Goal: Information Seeking & Learning: Learn about a topic

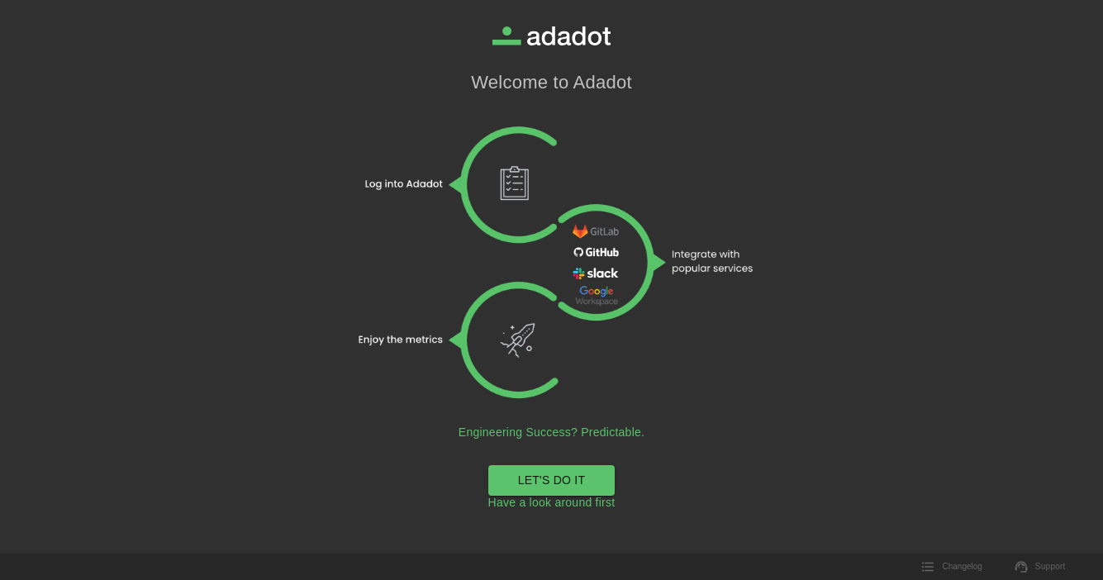
click at [550, 479] on link "LET'S DO IT" at bounding box center [551, 480] width 127 height 31
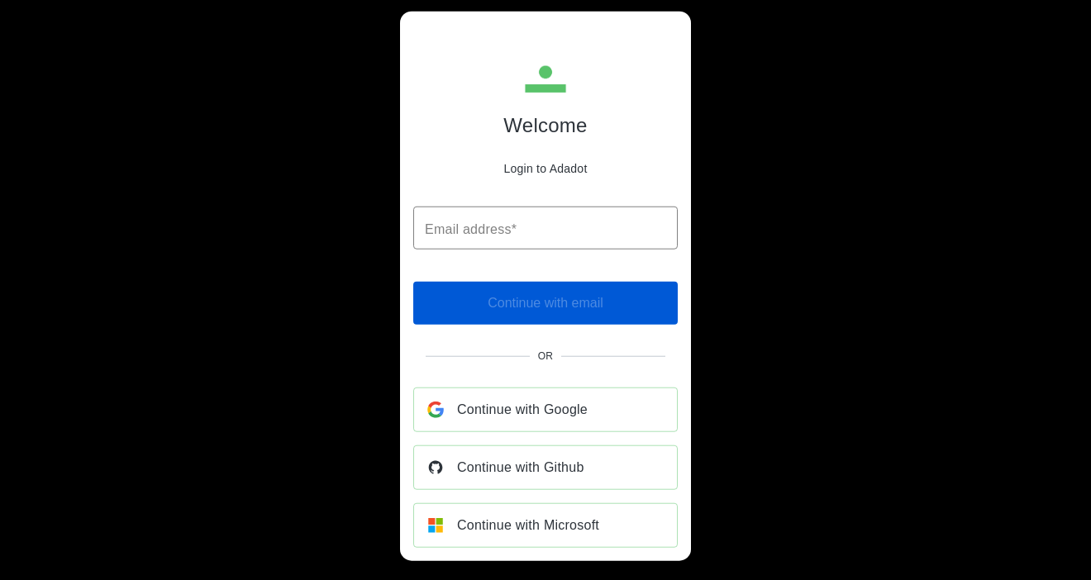
click at [482, 226] on input "Email address*" at bounding box center [545, 228] width 264 height 43
type input "**********"
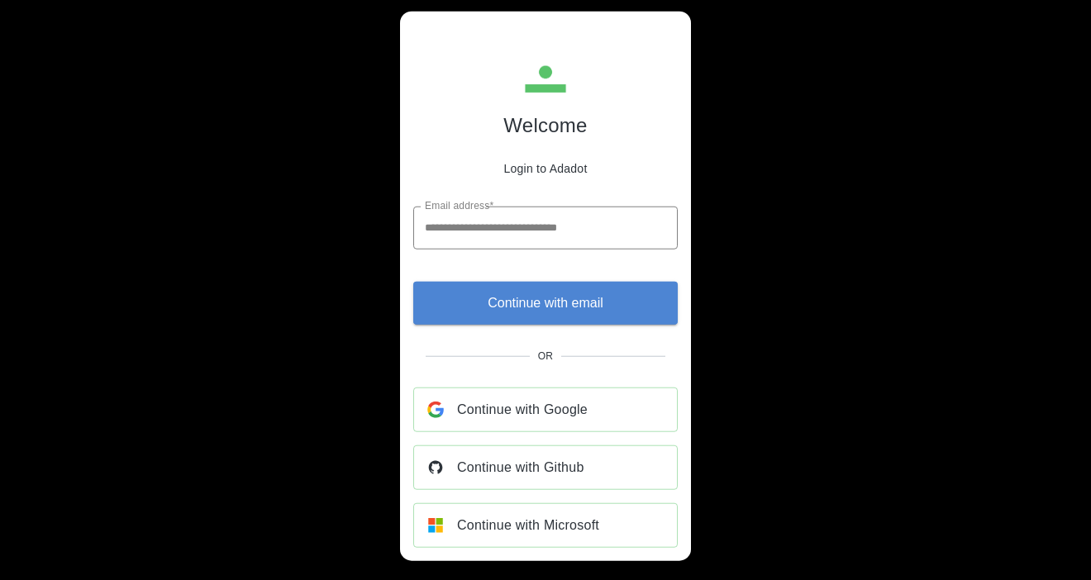
click at [549, 308] on span "Continue with email" at bounding box center [546, 302] width 116 height 23
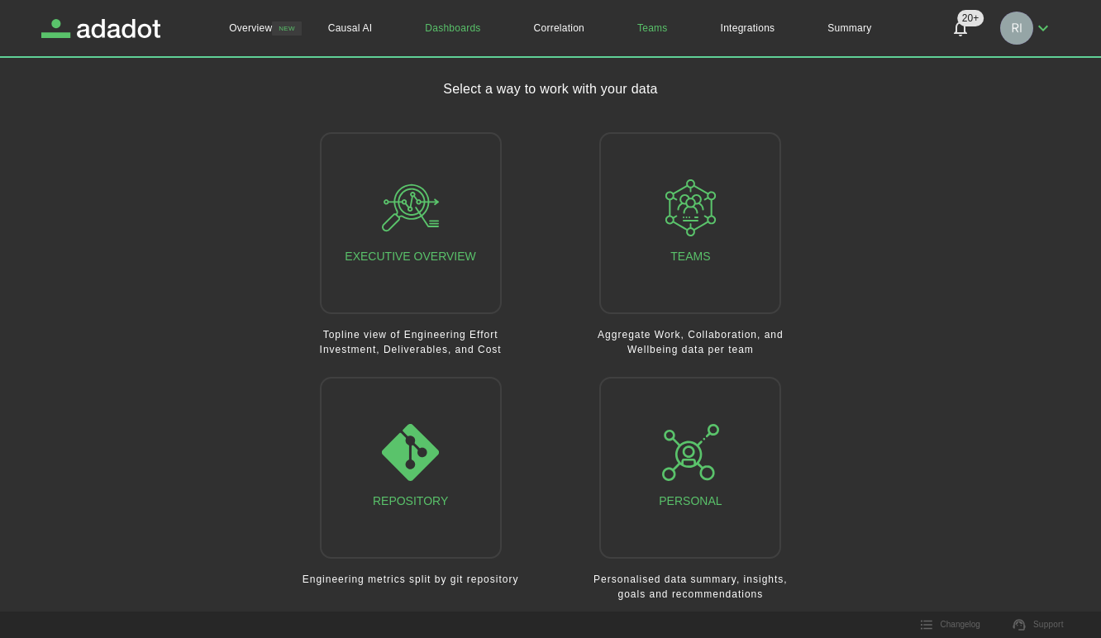
click at [650, 27] on link "Teams" at bounding box center [652, 28] width 83 height 56
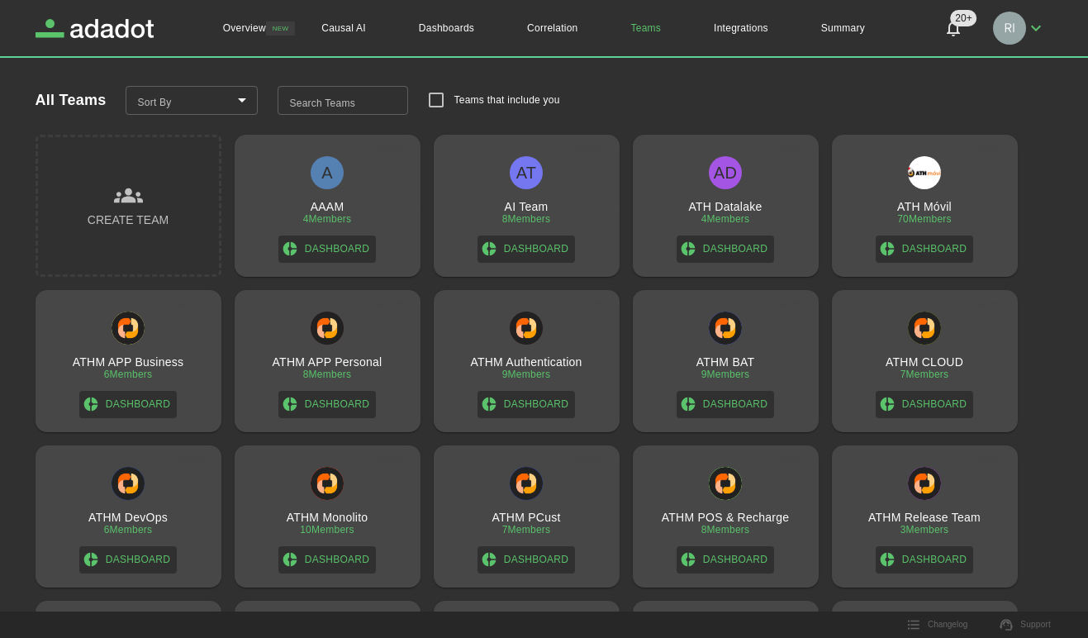
click at [913, 215] on div "70 Members" at bounding box center [924, 219] width 55 height 12
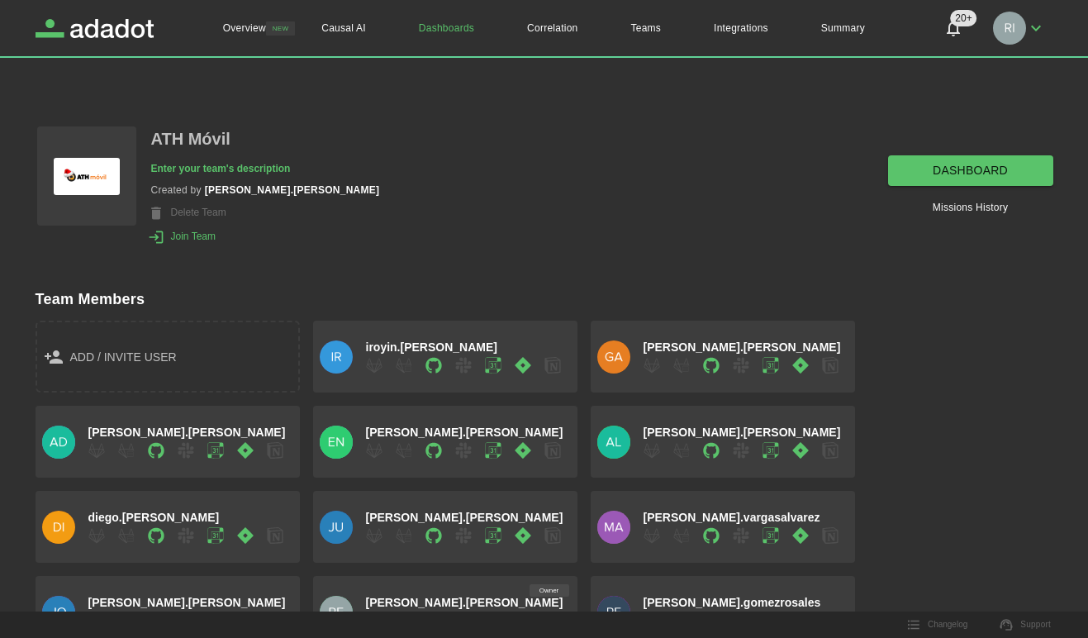
click at [969, 167] on link "dashboard" at bounding box center [970, 170] width 165 height 31
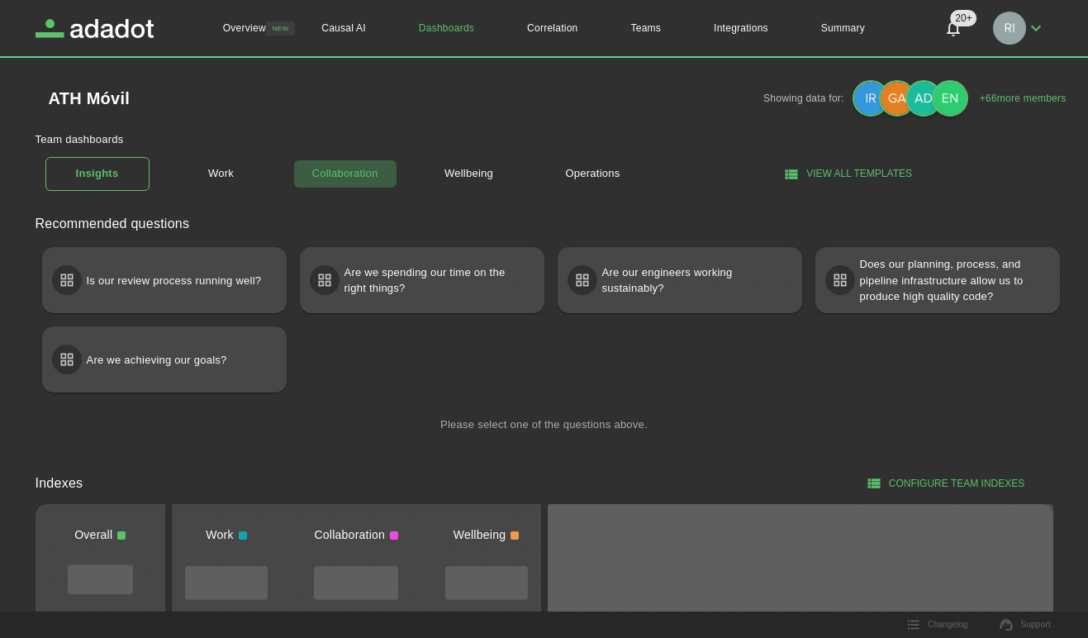
click at [342, 171] on link "Collaboration" at bounding box center [345, 173] width 104 height 29
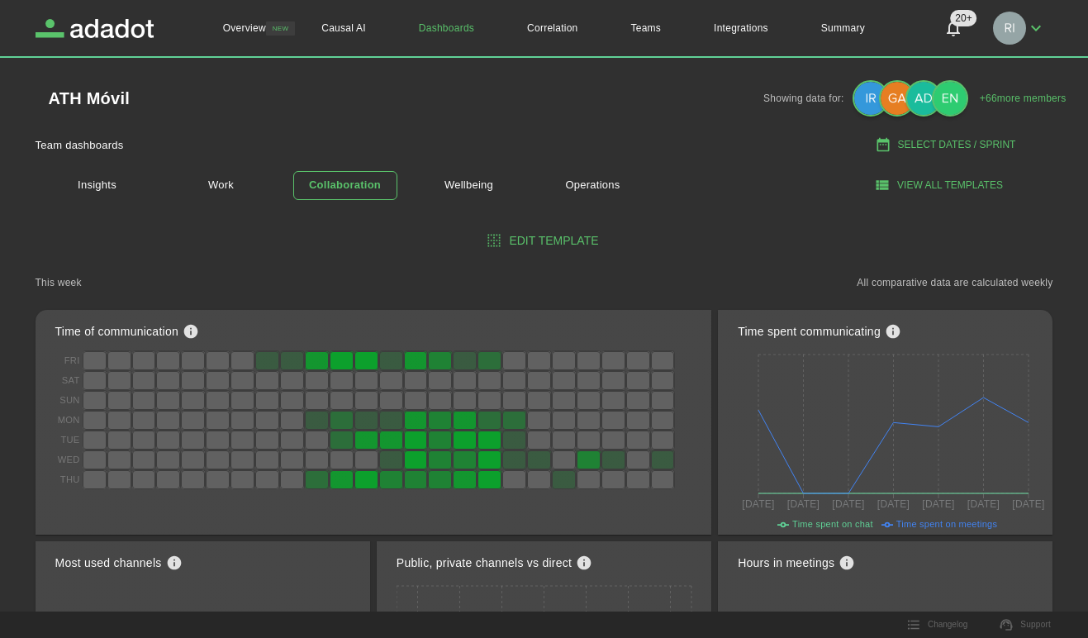
click at [944, 142] on button "Select Dates / Sprint" at bounding box center [947, 144] width 212 height 27
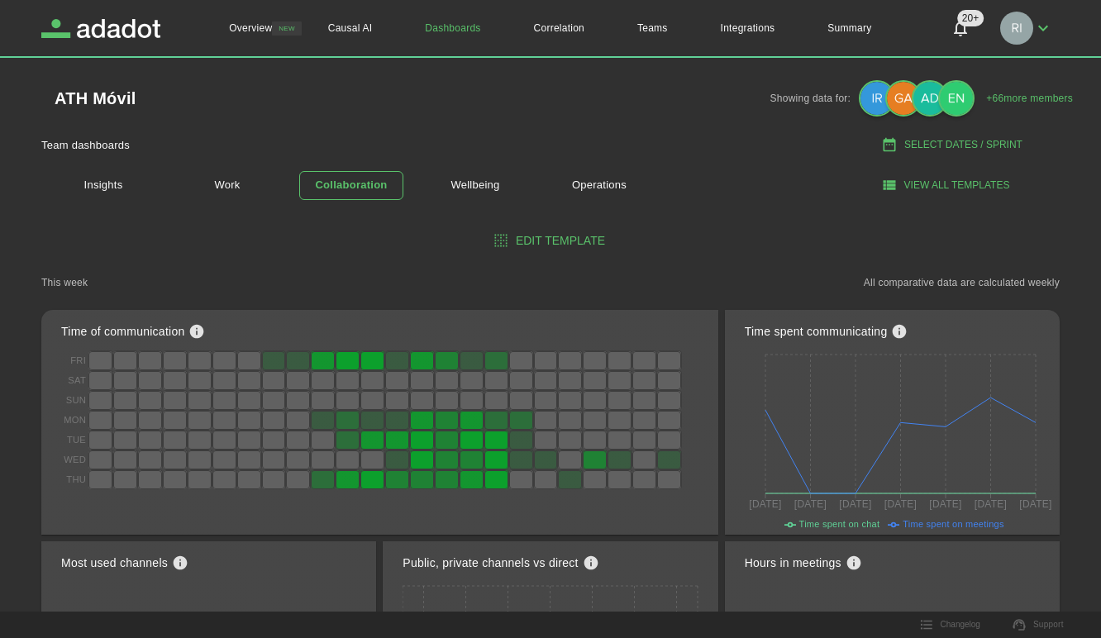
select select "*"
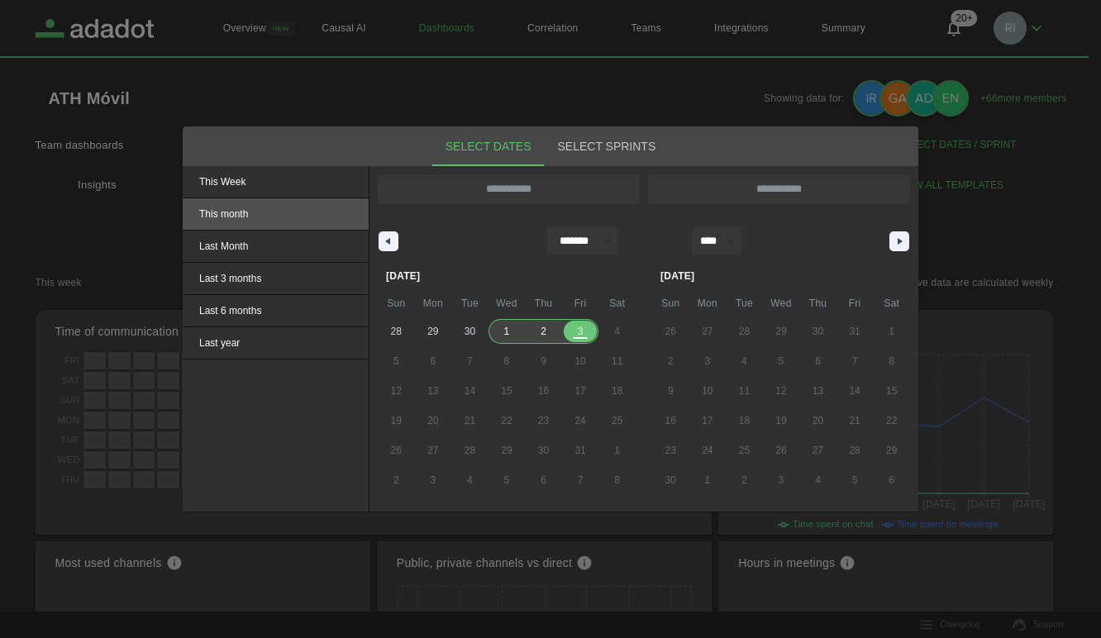
click at [229, 212] on span "This month" at bounding box center [276, 213] width 186 height 31
type input "**********"
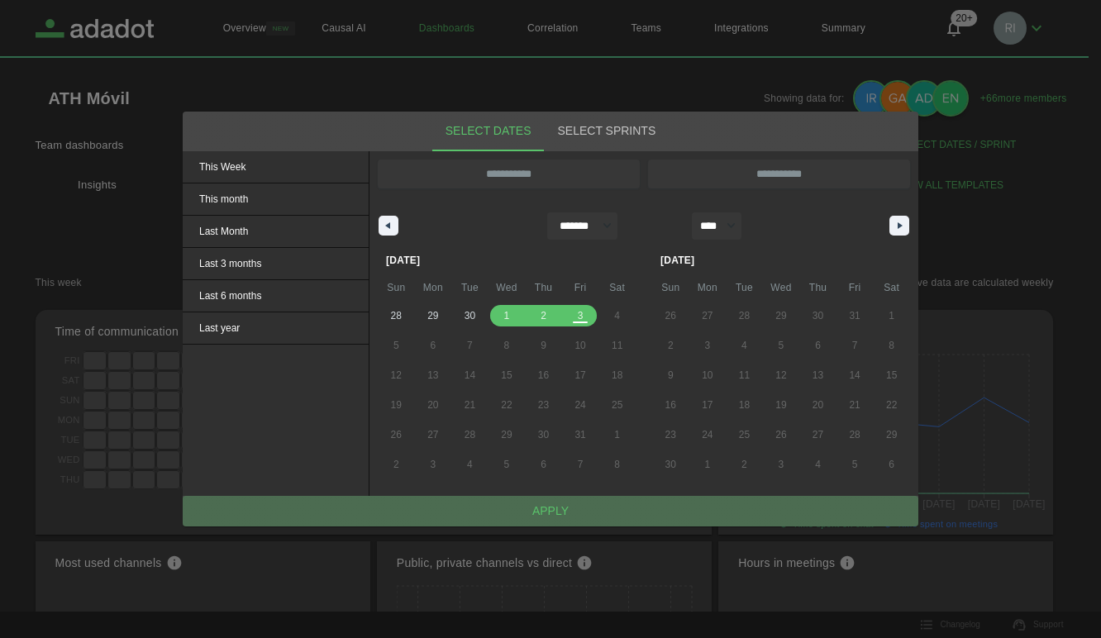
click at [554, 507] on button "Apply" at bounding box center [550, 511] width 735 height 31
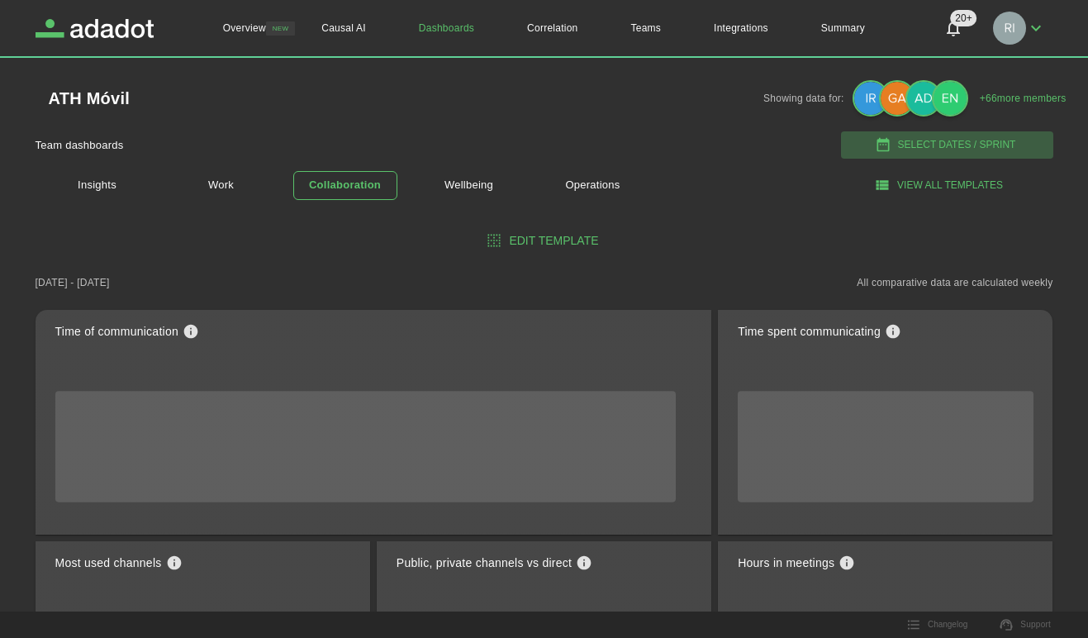
click at [947, 142] on button "Select Dates / Sprint" at bounding box center [947, 144] width 212 height 27
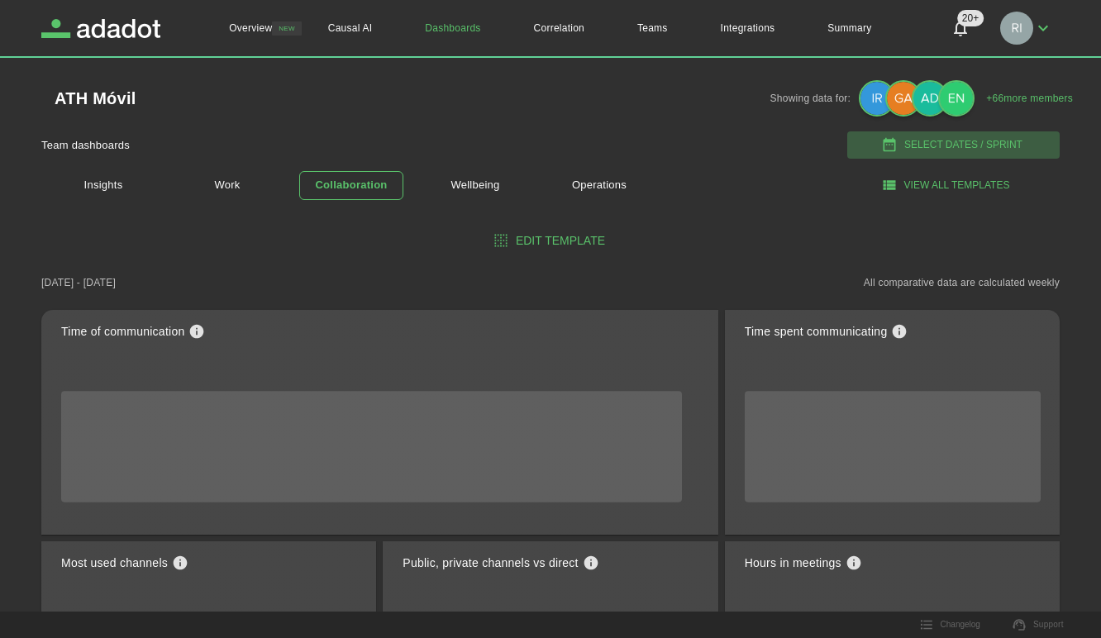
select select "*"
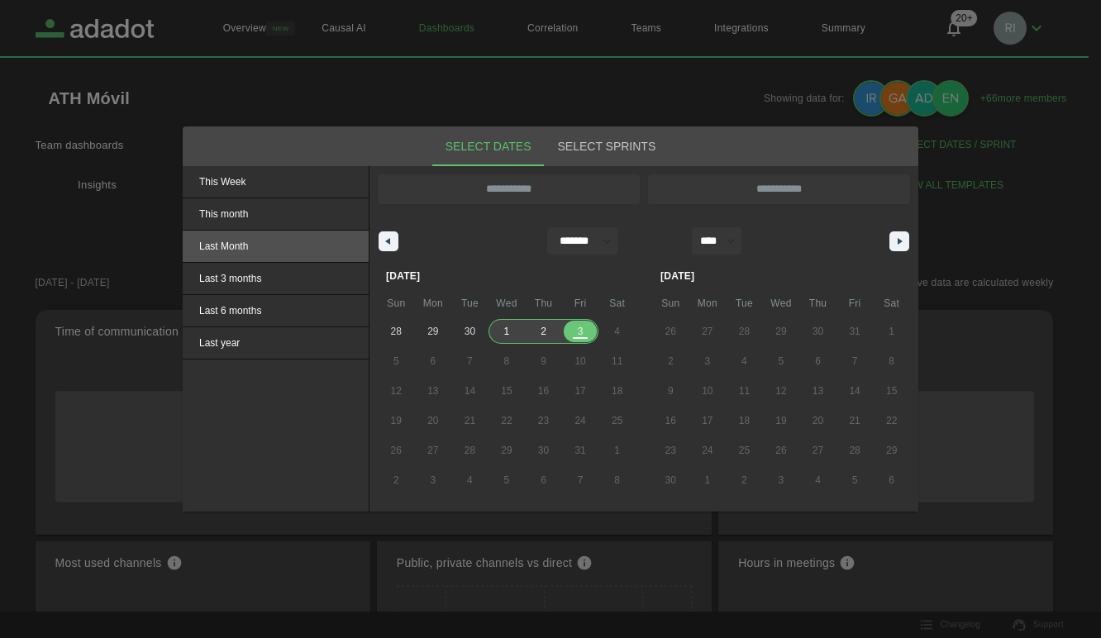
click at [230, 245] on span "Last Month" at bounding box center [276, 246] width 186 height 31
type input "**********"
select select "*"
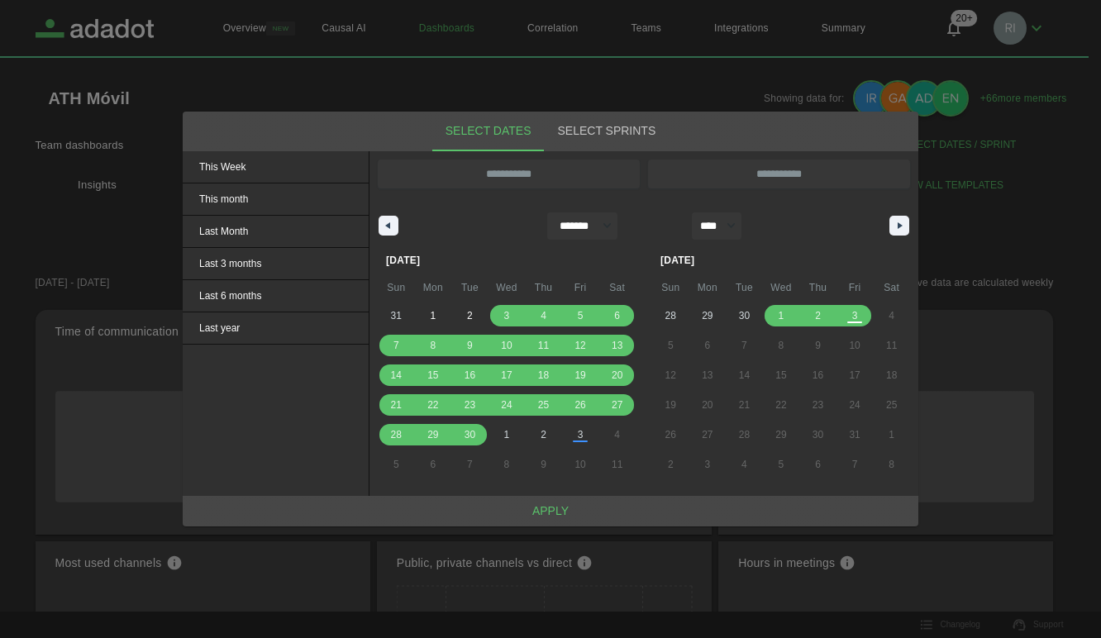
click at [549, 511] on button "Apply" at bounding box center [550, 511] width 735 height 31
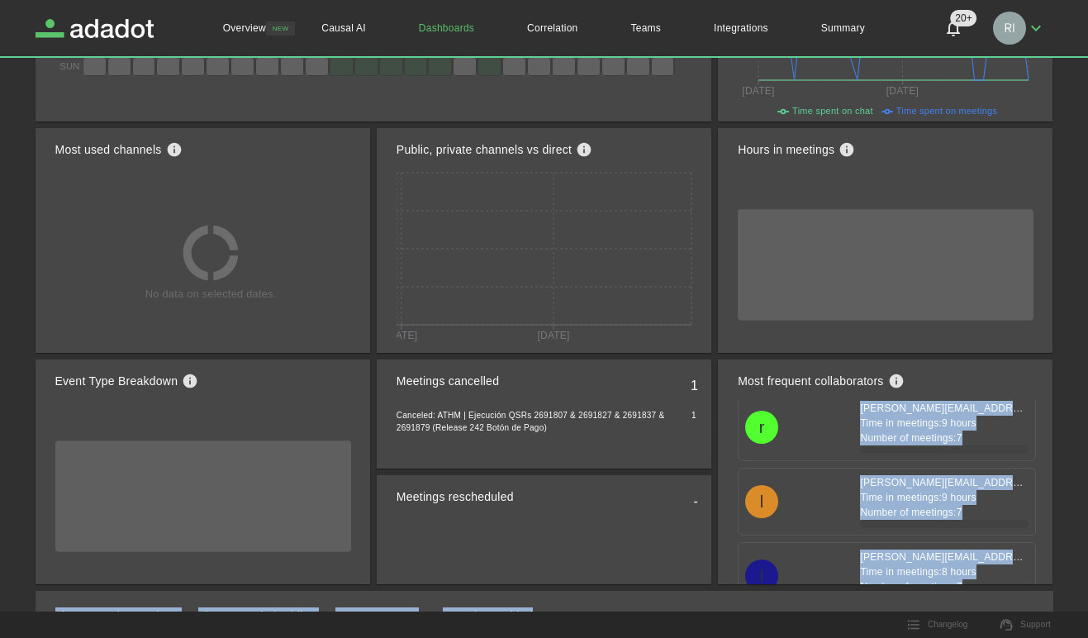
scroll to position [33421, 0]
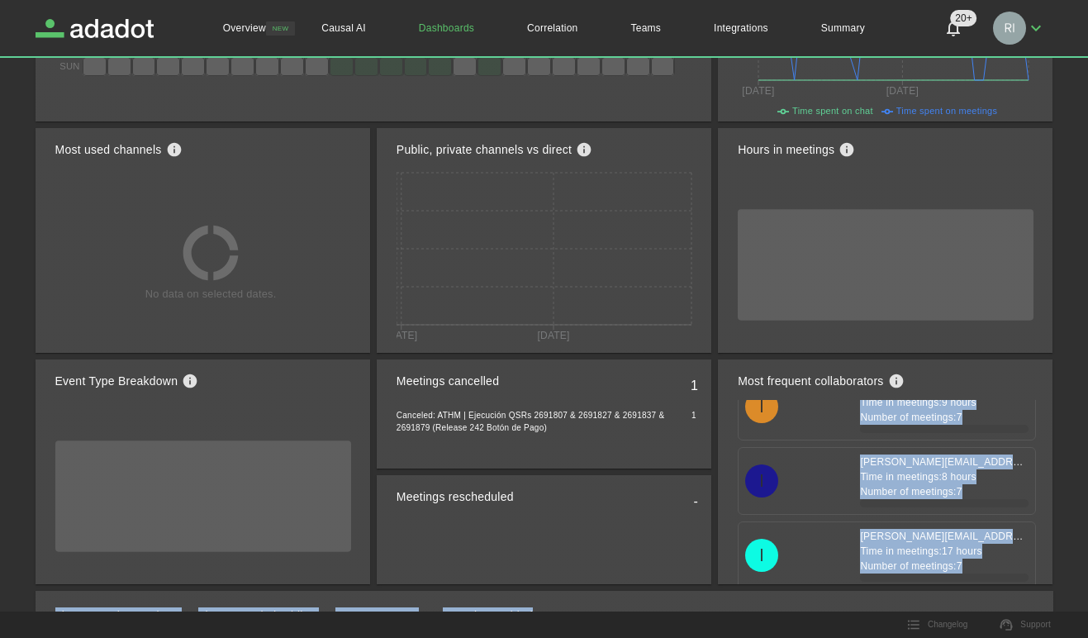
drag, startPoint x: 849, startPoint y: 412, endPoint x: 1002, endPoint y: 586, distance: 231.9
click at [1002, 579] on div "Time of communication Mon Tue Wed Thu Fri Sat Sun 0 0 0 0 0 0 0 0 0 0 0 0 0 0 0…" at bounding box center [545, 293] width 1018 height 793
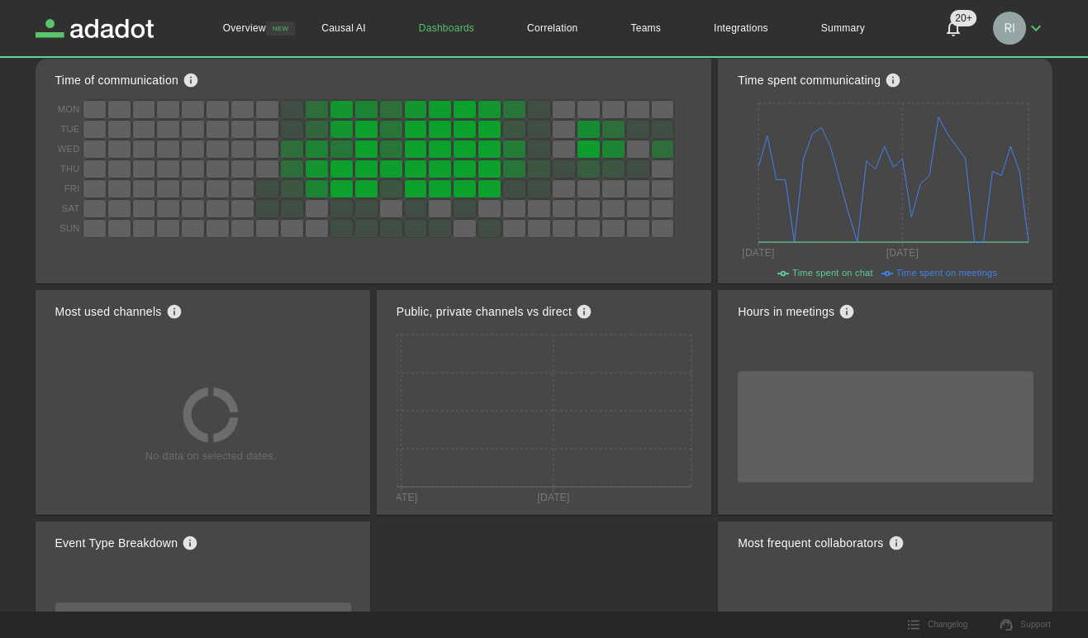
scroll to position [0, 0]
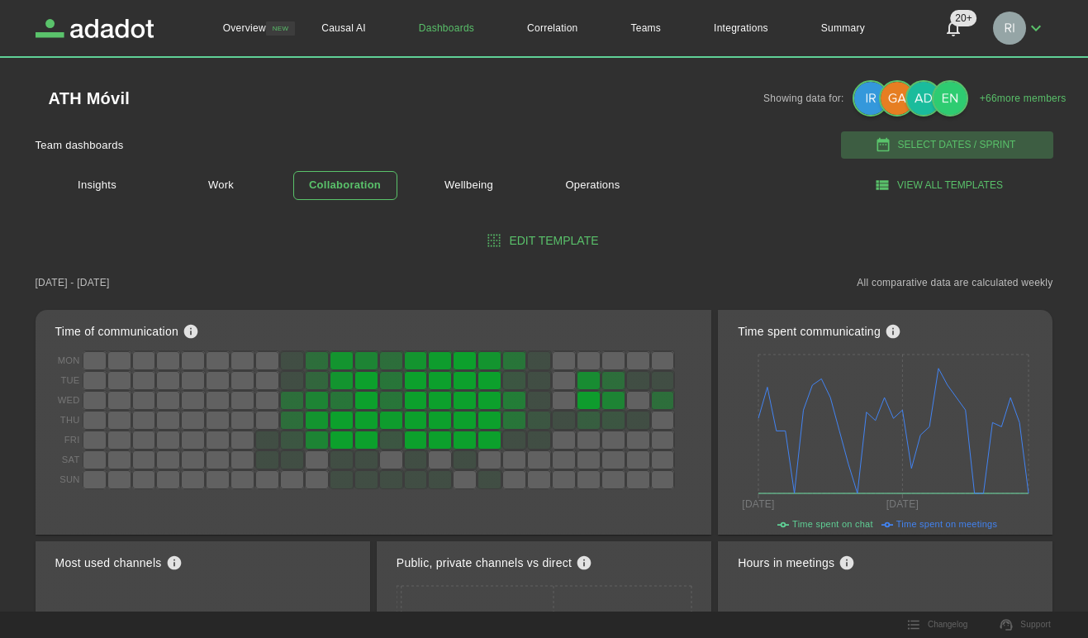
click at [933, 142] on button "Select Dates / Sprint" at bounding box center [947, 144] width 212 height 27
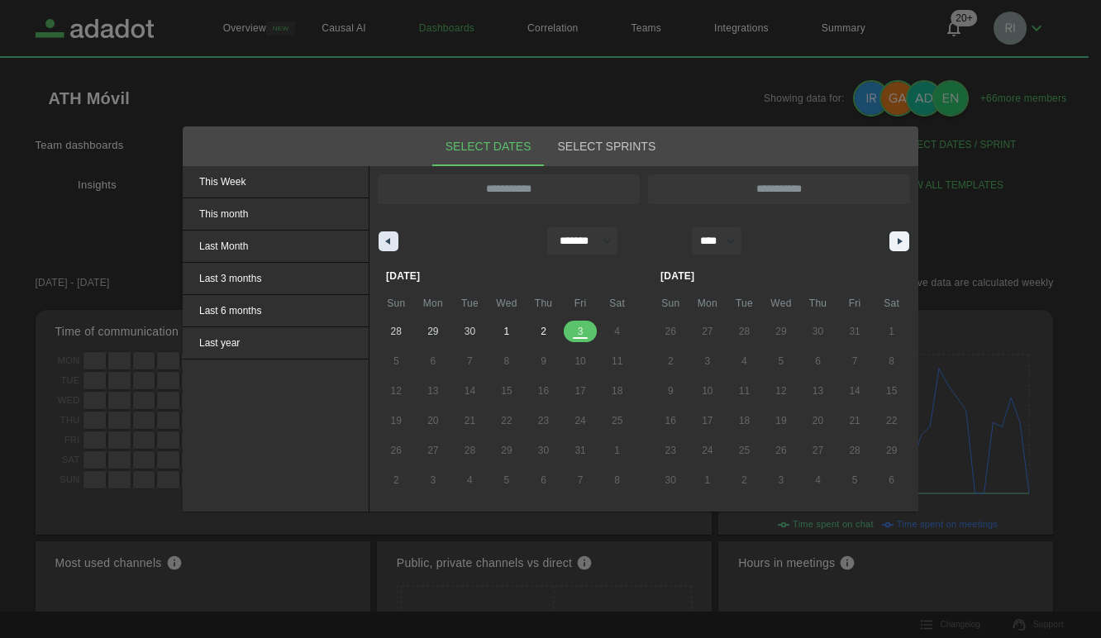
click at [388, 243] on icon "button" at bounding box center [386, 241] width 8 height 7
select select "*"
click at [466, 422] on span "23" at bounding box center [469, 421] width 11 height 30
type input "**********"
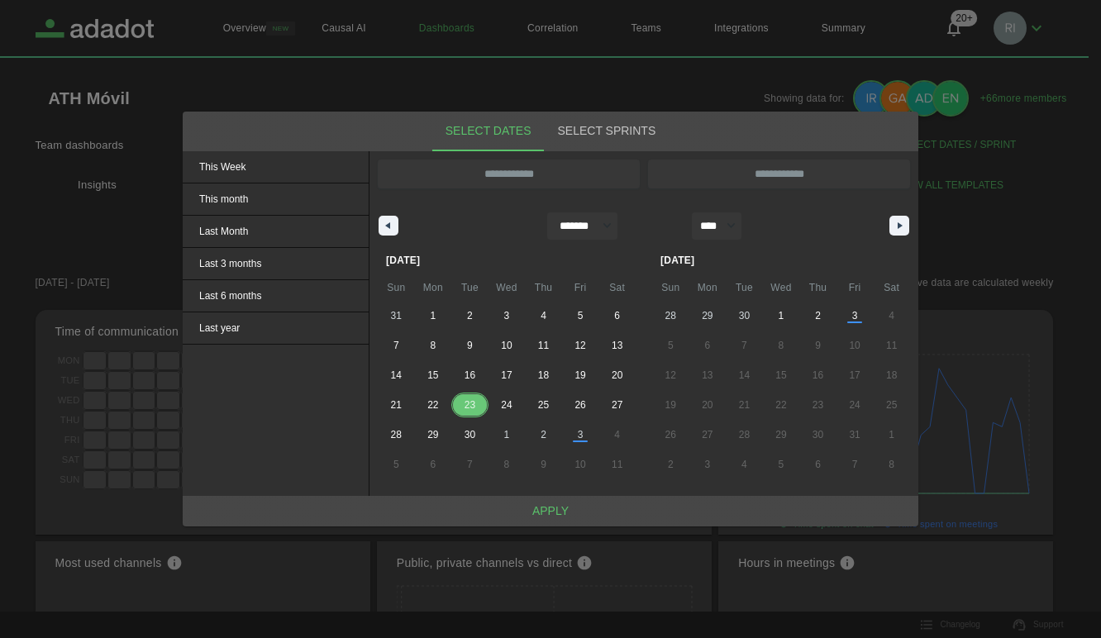
click at [467, 405] on span "23" at bounding box center [469, 405] width 11 height 30
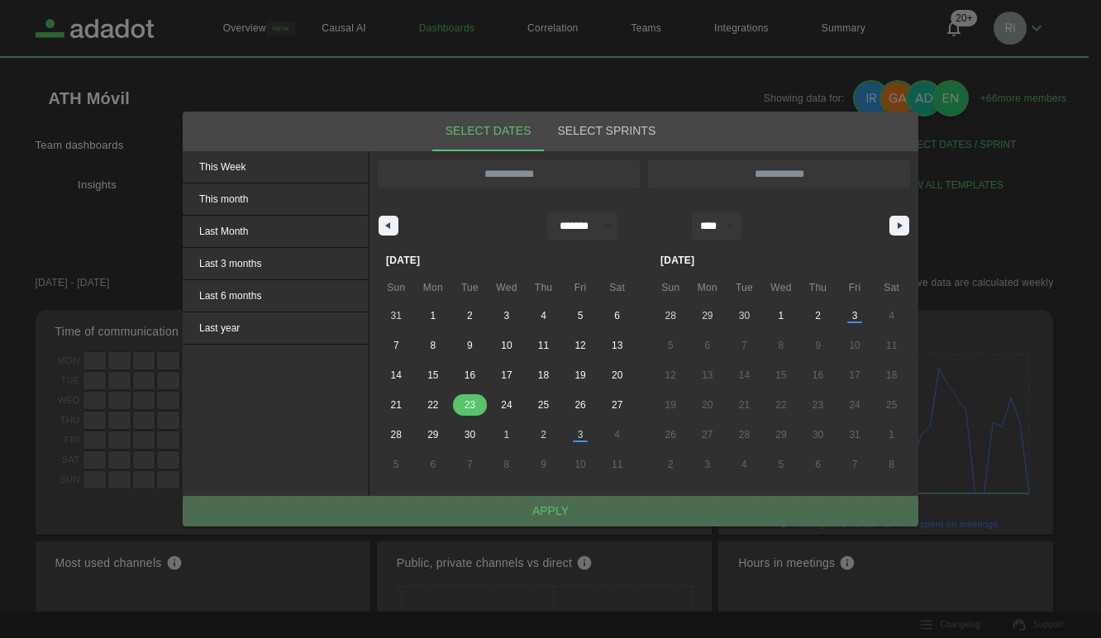
click at [546, 511] on button "Apply" at bounding box center [550, 511] width 735 height 31
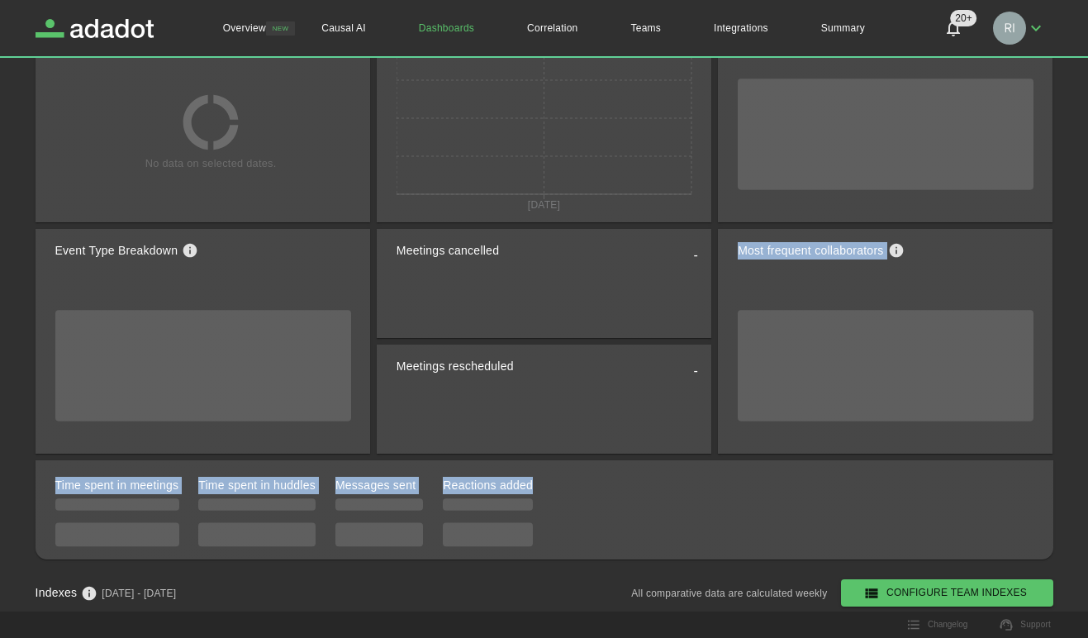
scroll to position [535, 0]
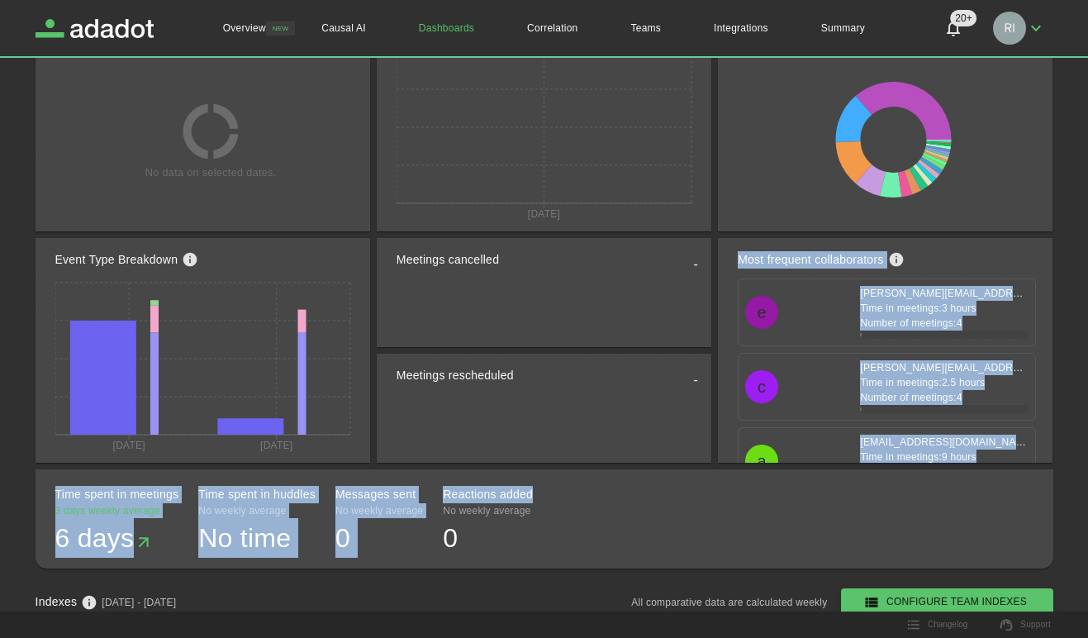
click at [920, 301] on p "Time in meetings: 3 hours" at bounding box center [944, 308] width 169 height 15
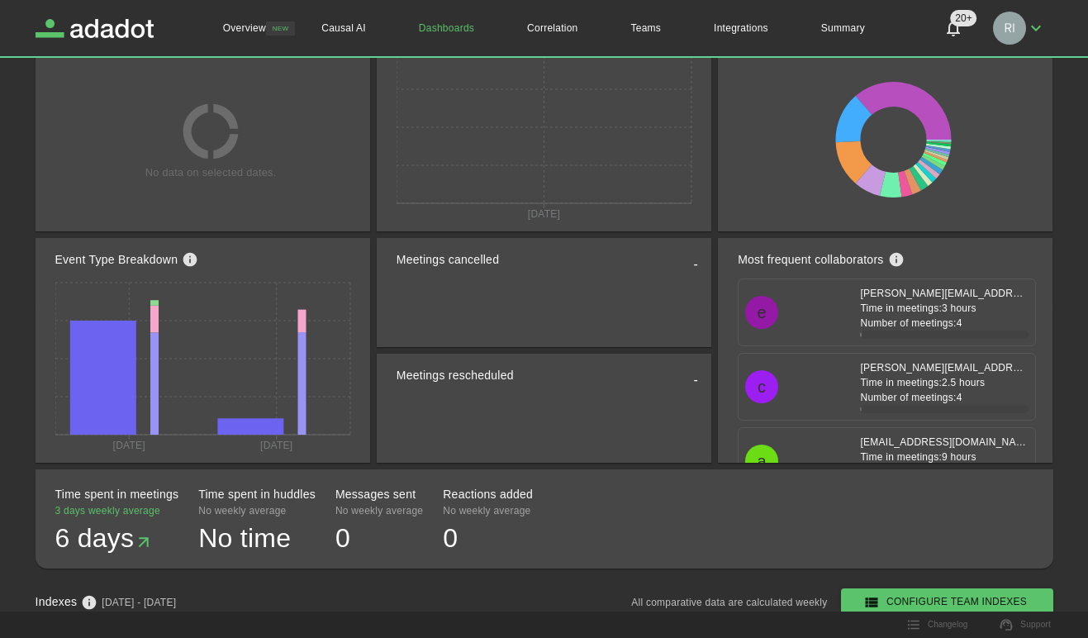
click at [984, 312] on p "Time in meetings: 3 hours" at bounding box center [944, 308] width 169 height 15
click at [987, 312] on p "Time in meetings: 3 hours" at bounding box center [944, 308] width 169 height 15
click at [941, 299] on p "[PERSON_NAME][EMAIL_ADDRESS][PERSON_NAME][DOMAIN_NAME]" at bounding box center [944, 293] width 169 height 15
click at [942, 303] on p "Time in meetings: 3 hours" at bounding box center [944, 308] width 169 height 15
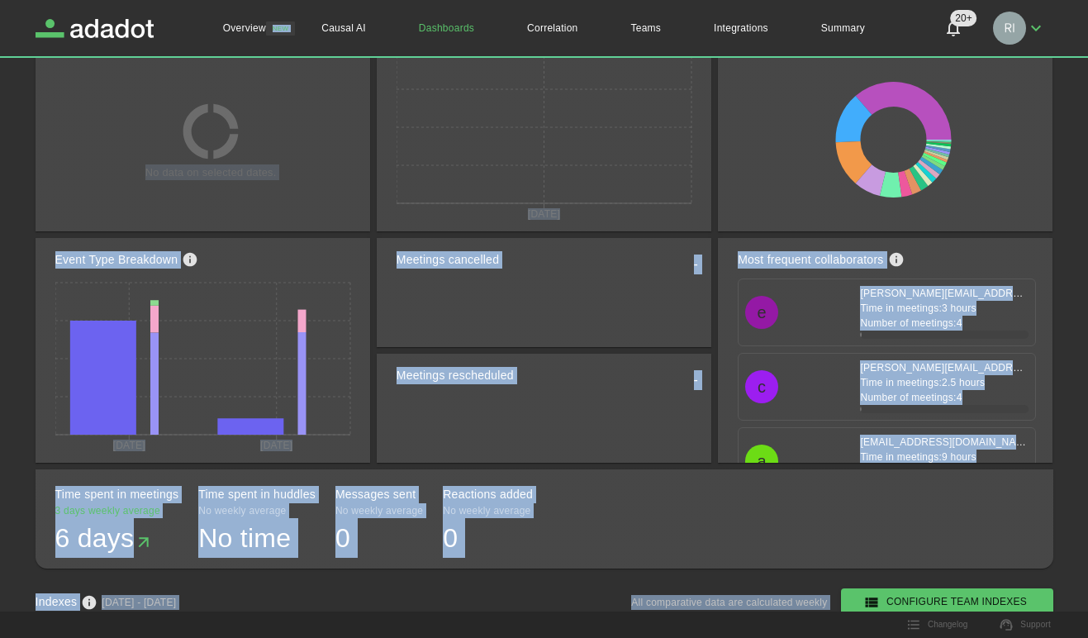
click at [936, 304] on p "Time in meetings: 3 hours" at bounding box center [944, 308] width 169 height 15
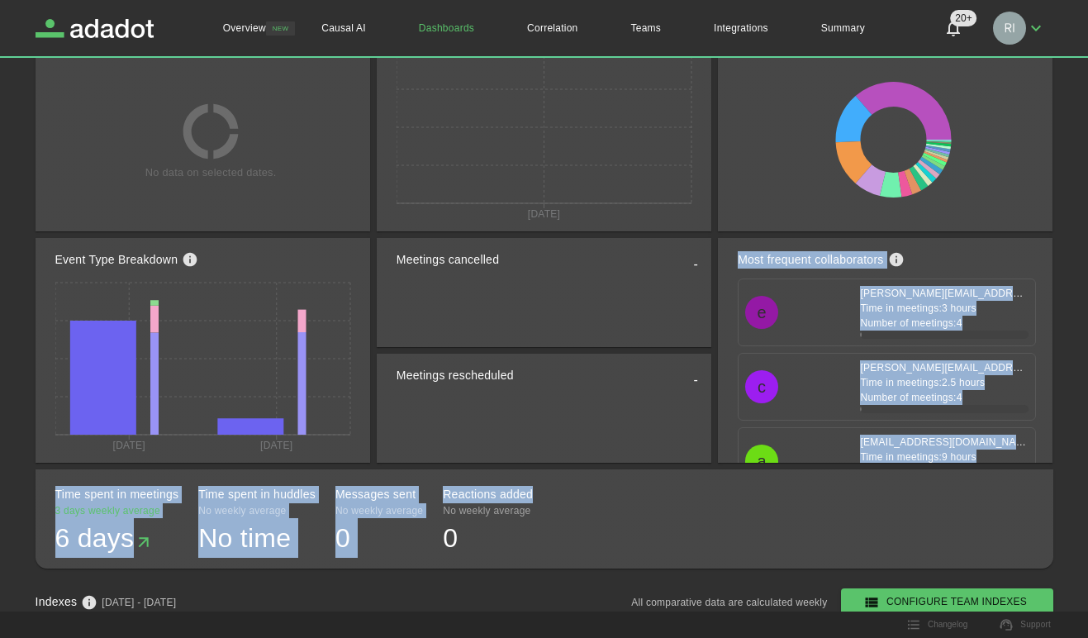
drag, startPoint x: 740, startPoint y: 256, endPoint x: 991, endPoint y: 465, distance: 326.8
click at [991, 465] on div "Time of communication Tue 0 0 0 0 0 0 0 0 0 0 0 0 0 0 0 0 0 0 0 0 0 0 0 0 Time …" at bounding box center [545, 171] width 1018 height 793
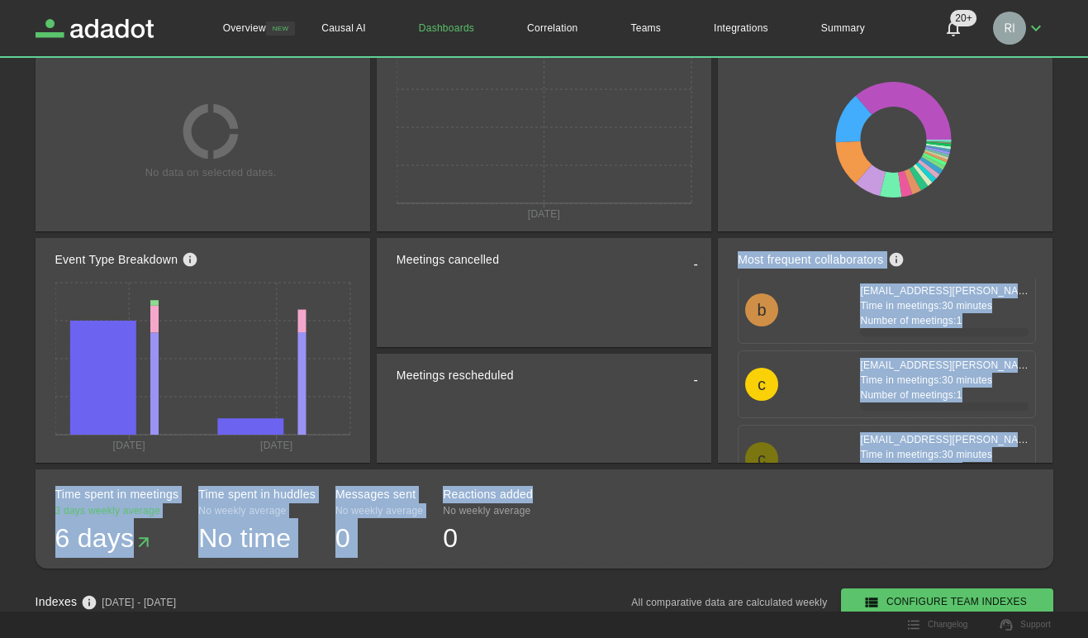
scroll to position [26211, 0]
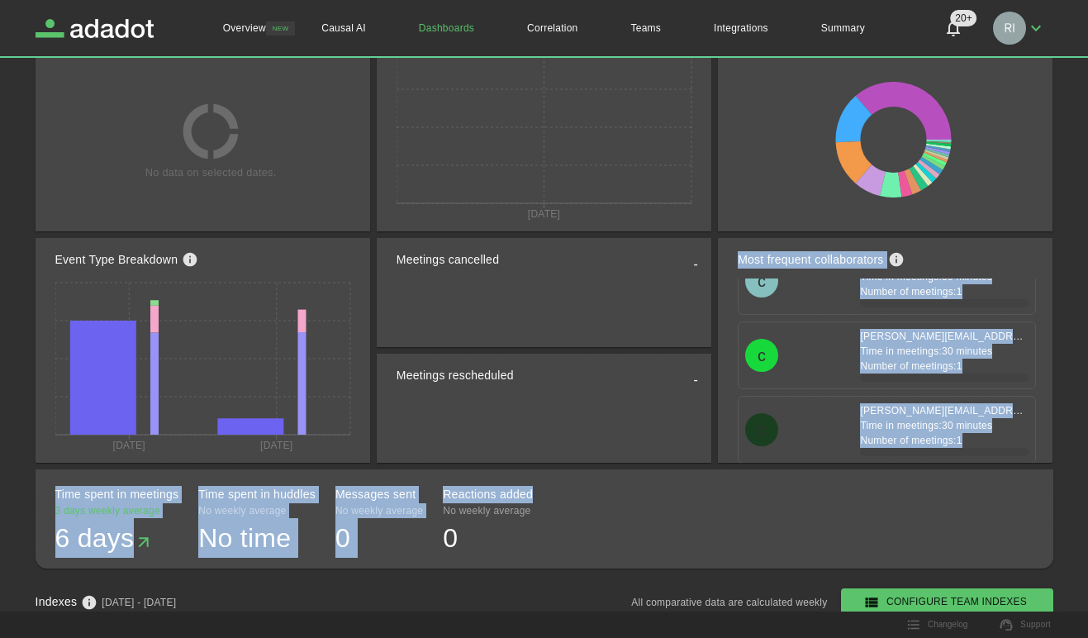
click at [975, 445] on p "Number of meetings: 1" at bounding box center [944, 440] width 169 height 15
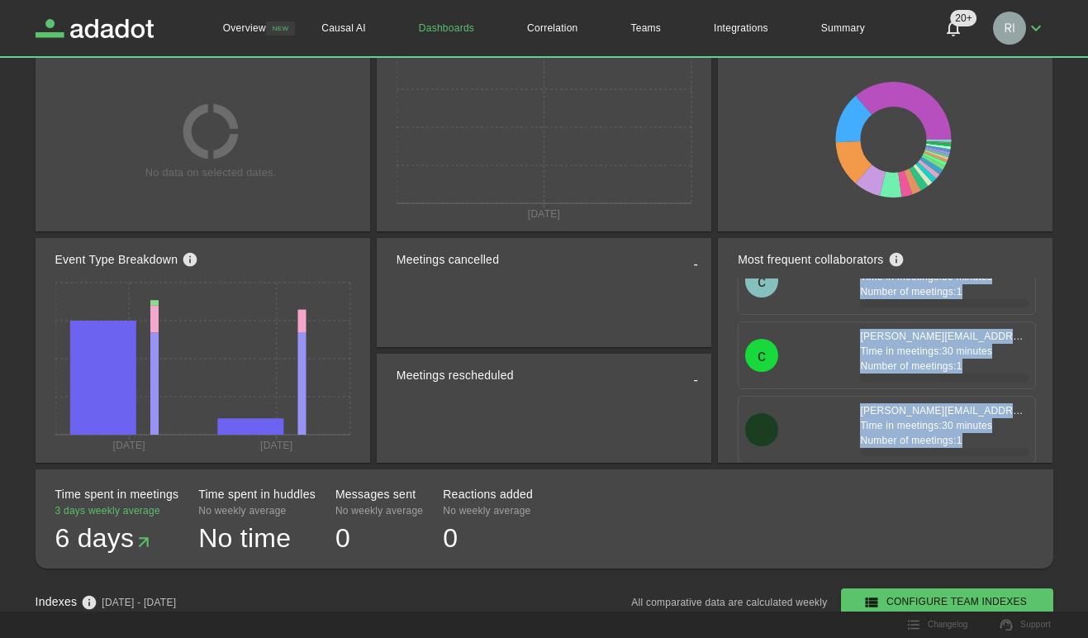
drag, startPoint x: 849, startPoint y: 292, endPoint x: 954, endPoint y: 456, distance: 195.1
drag, startPoint x: 954, startPoint y: 456, endPoint x: 951, endPoint y: 440, distance: 15.9
copy div "[PERSON_NAME][EMAIL_ADDRESS][PERSON_NAME][DOMAIN_NAME] Time in meetings: 3 hour…"
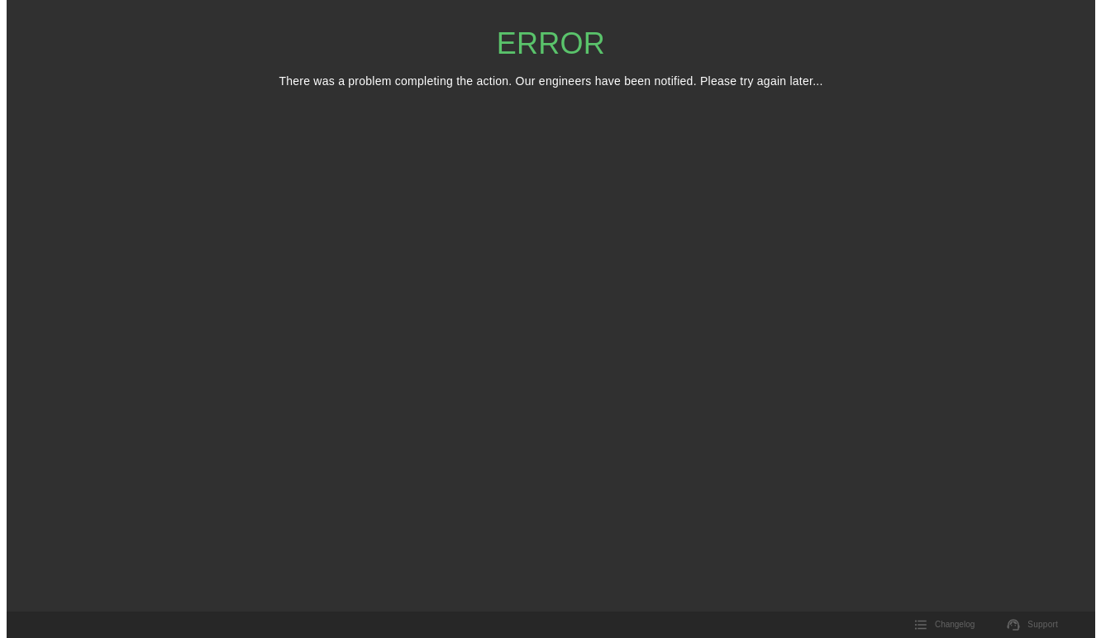
scroll to position [0, 0]
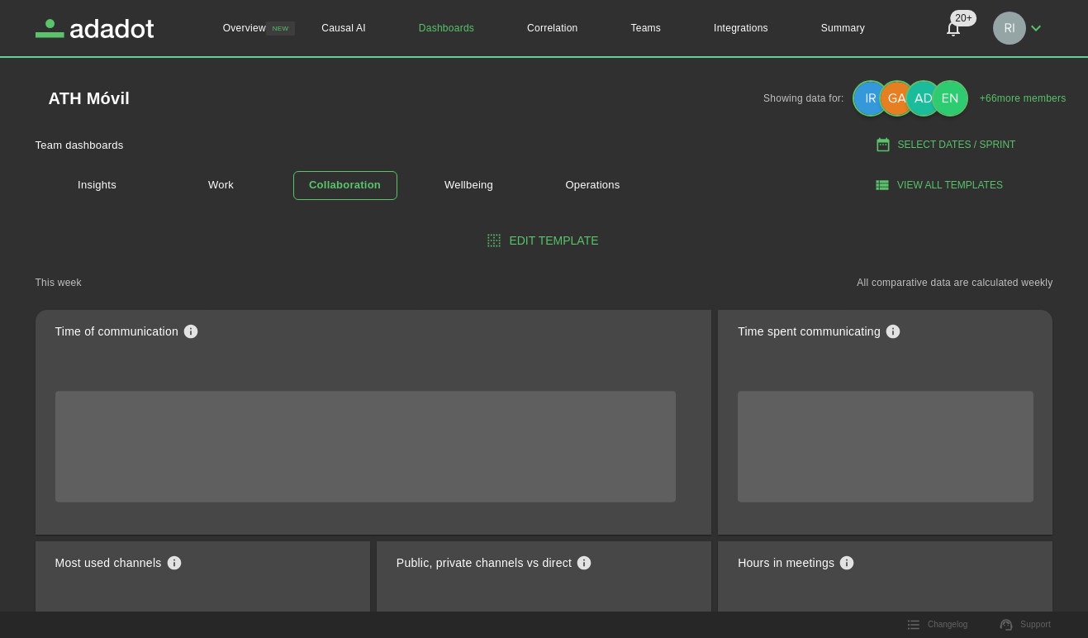
click at [926, 143] on button "Select Dates / Sprint" at bounding box center [947, 144] width 212 height 27
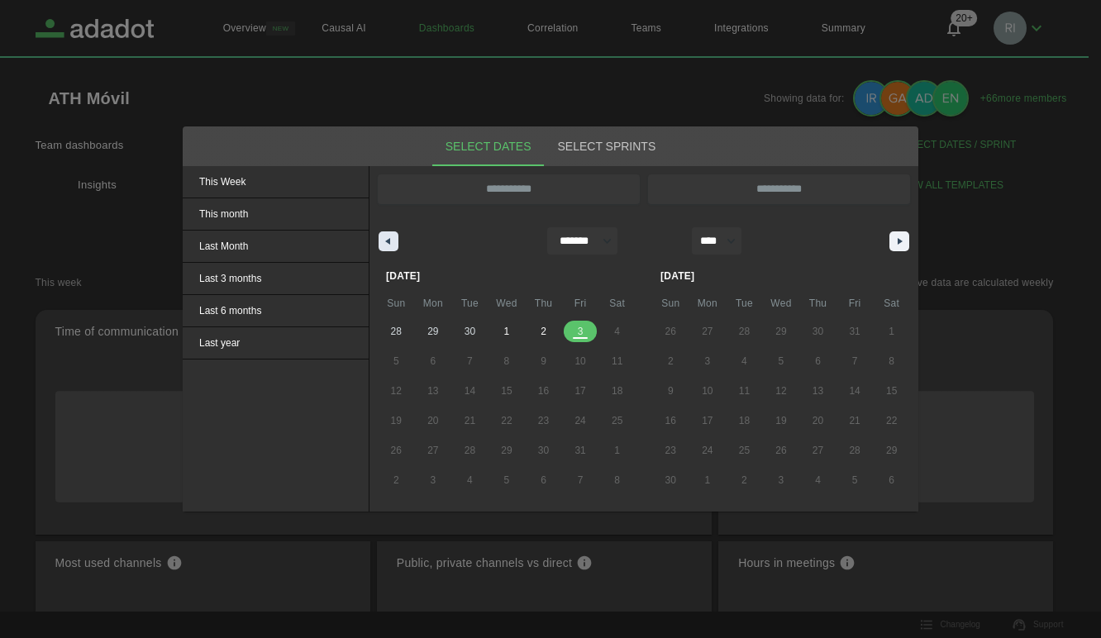
click at [386, 244] on icon "button" at bounding box center [386, 241] width 8 height 7
select select "*"
click at [468, 421] on span "23" at bounding box center [469, 421] width 11 height 30
type input "**********"
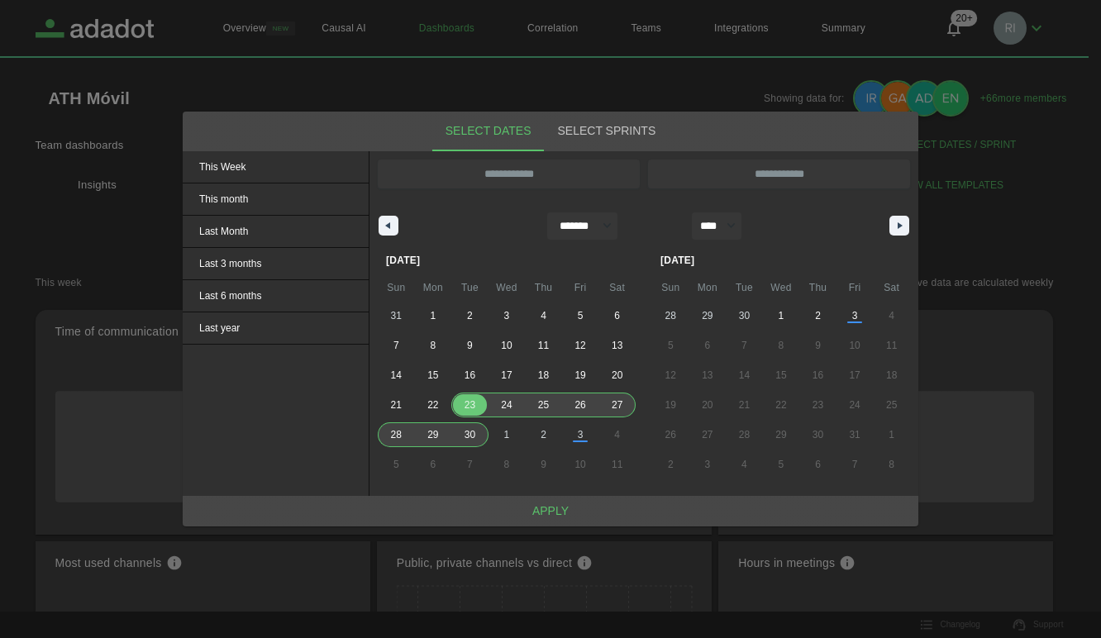
click at [468, 421] on span "30" at bounding box center [469, 435] width 11 height 30
click at [470, 407] on span "23" at bounding box center [469, 405] width 11 height 30
type input "**********"
click at [471, 407] on span "23" at bounding box center [469, 405] width 11 height 30
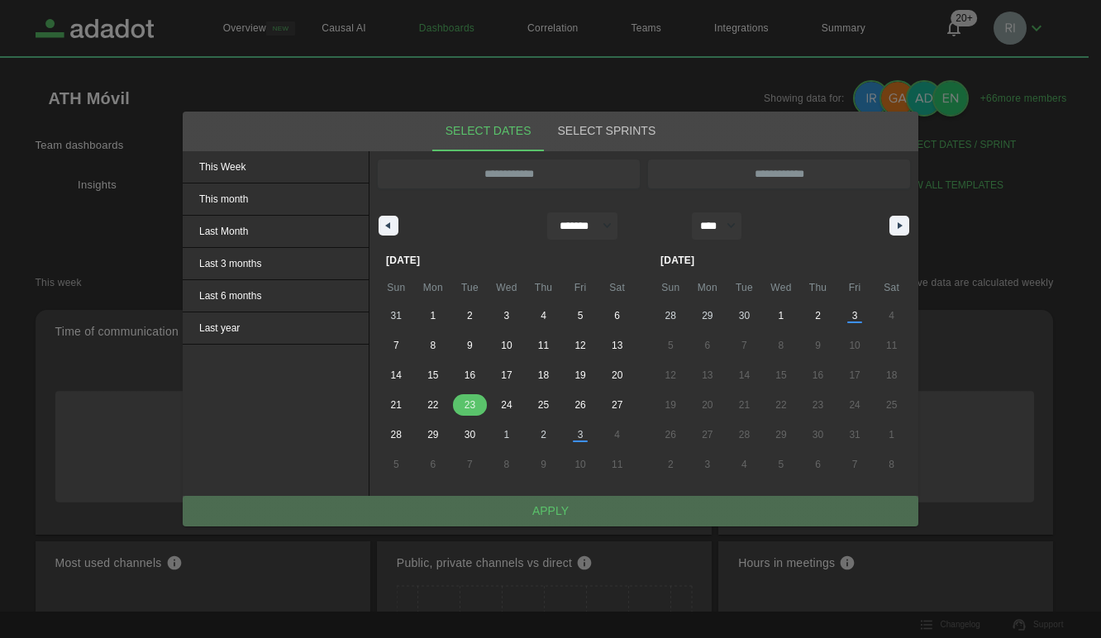
drag, startPoint x: 552, startPoint y: 518, endPoint x: 611, endPoint y: 519, distance: 58.7
click at [552, 516] on button "Apply" at bounding box center [550, 511] width 735 height 31
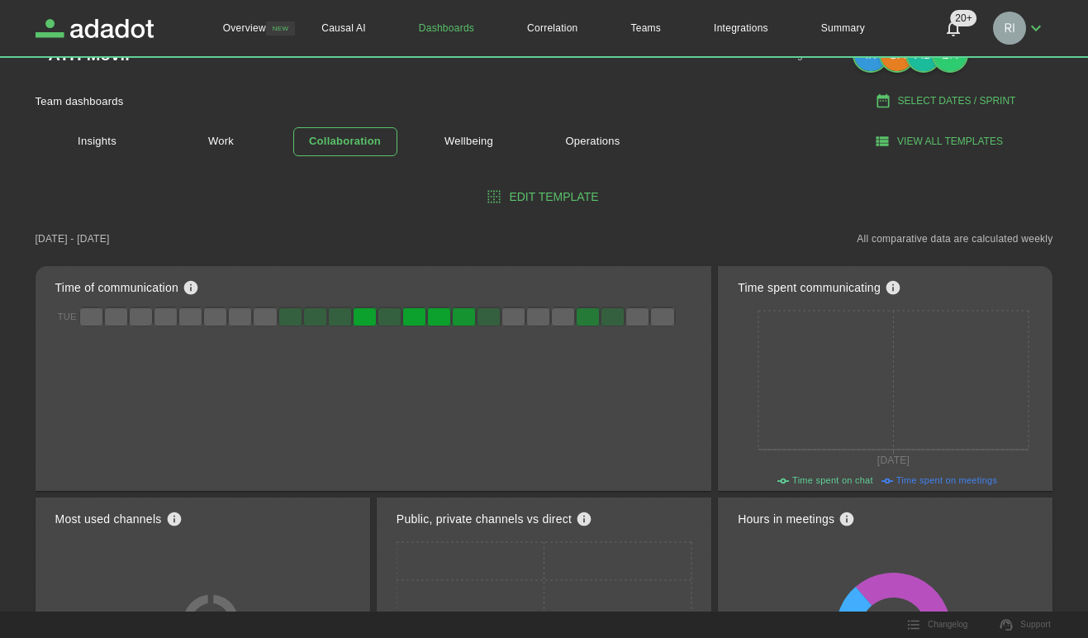
scroll to position [11, 0]
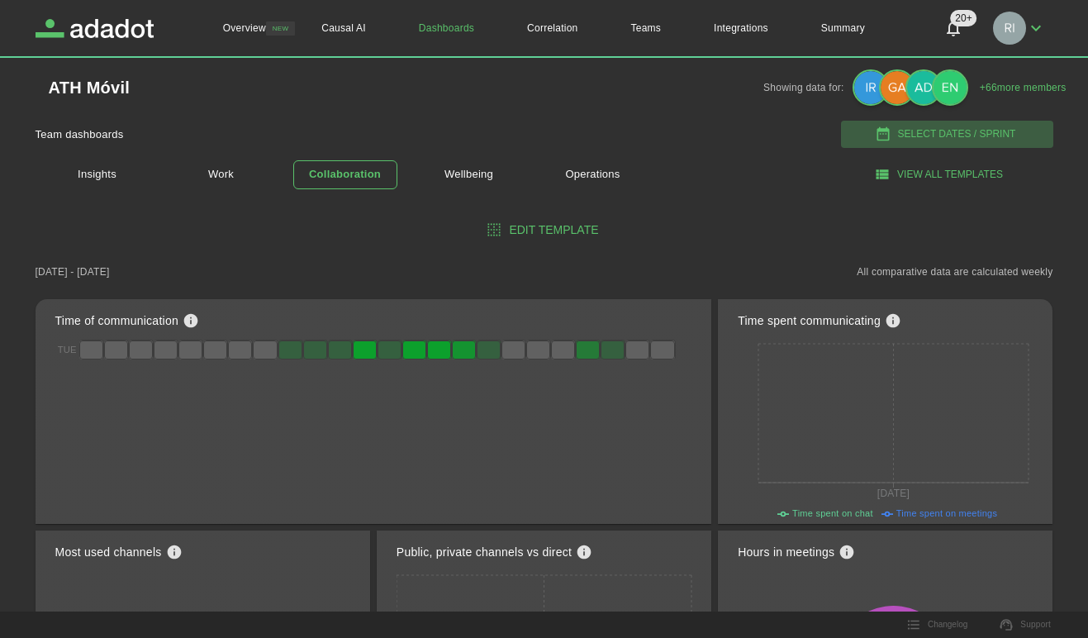
click at [956, 131] on button "Select Dates / Sprint" at bounding box center [947, 134] width 212 height 27
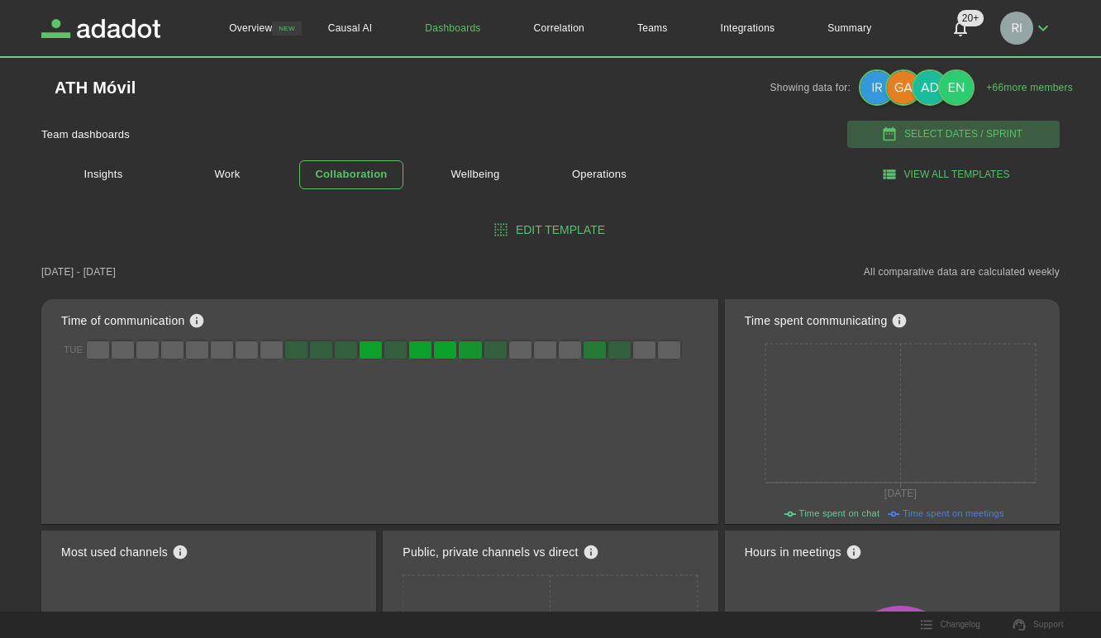
select select "*"
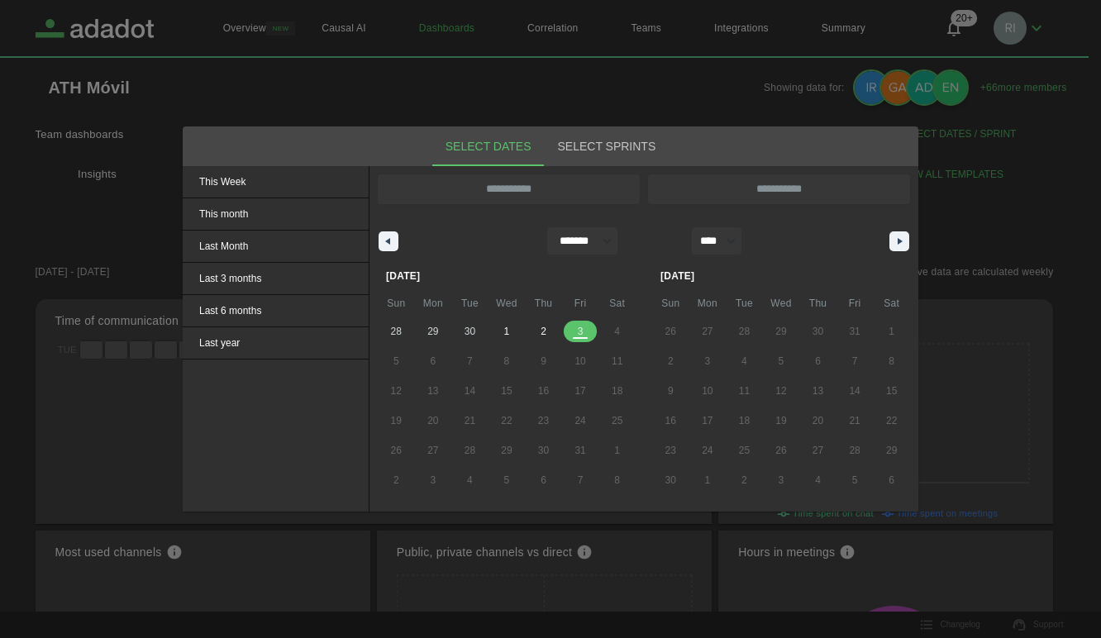
click at [502, 90] on div at bounding box center [550, 319] width 1101 height 638
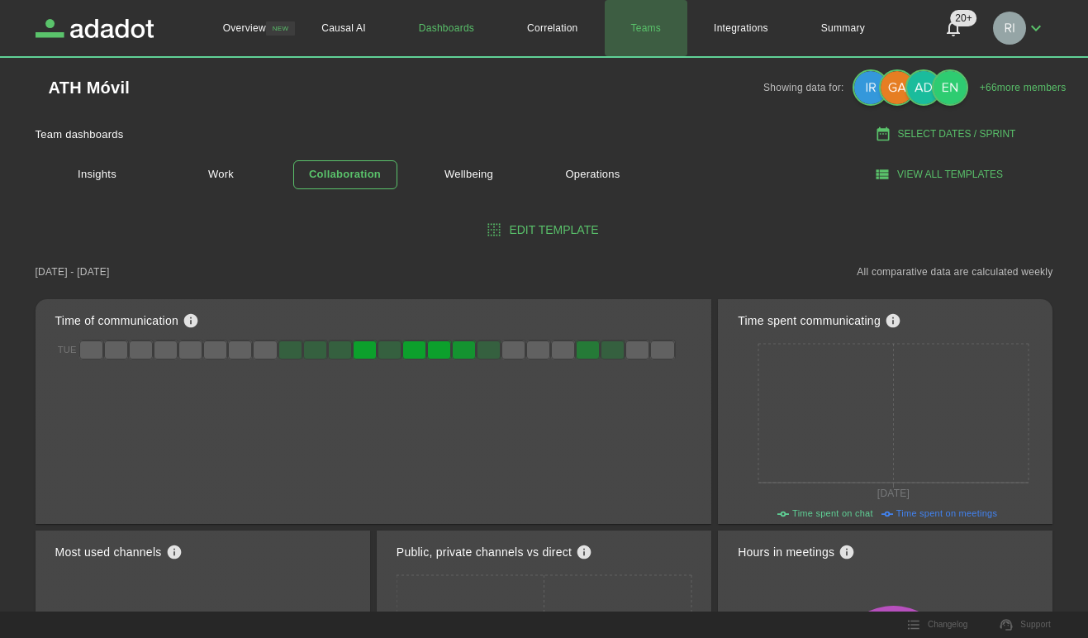
click at [648, 26] on link "Teams" at bounding box center [646, 28] width 83 height 56
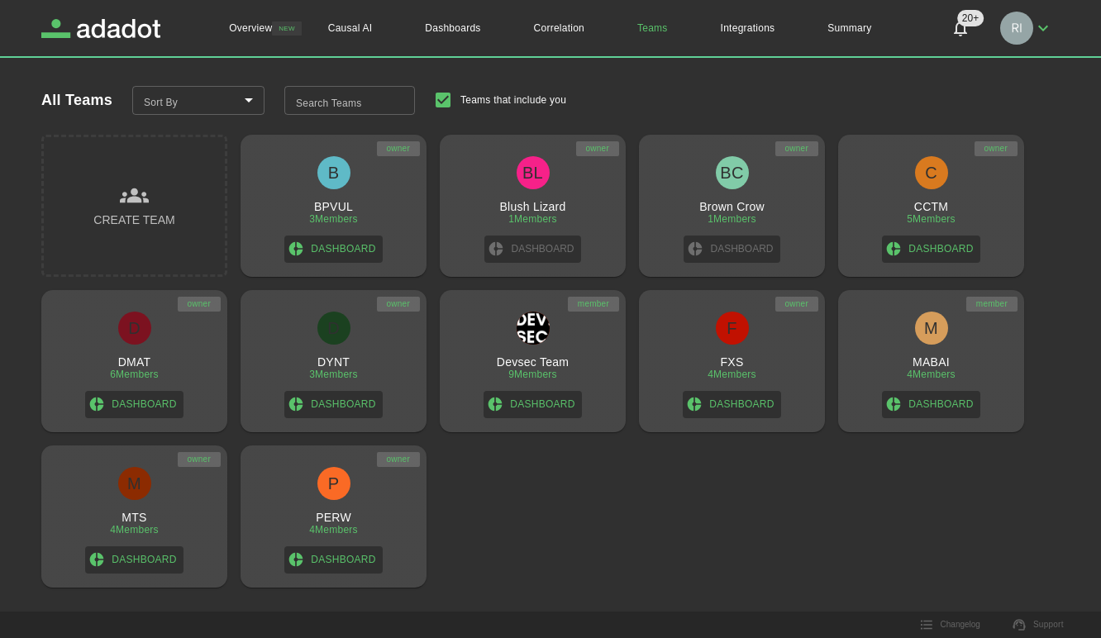
click at [933, 217] on div "5 Members" at bounding box center [931, 219] width 49 height 12
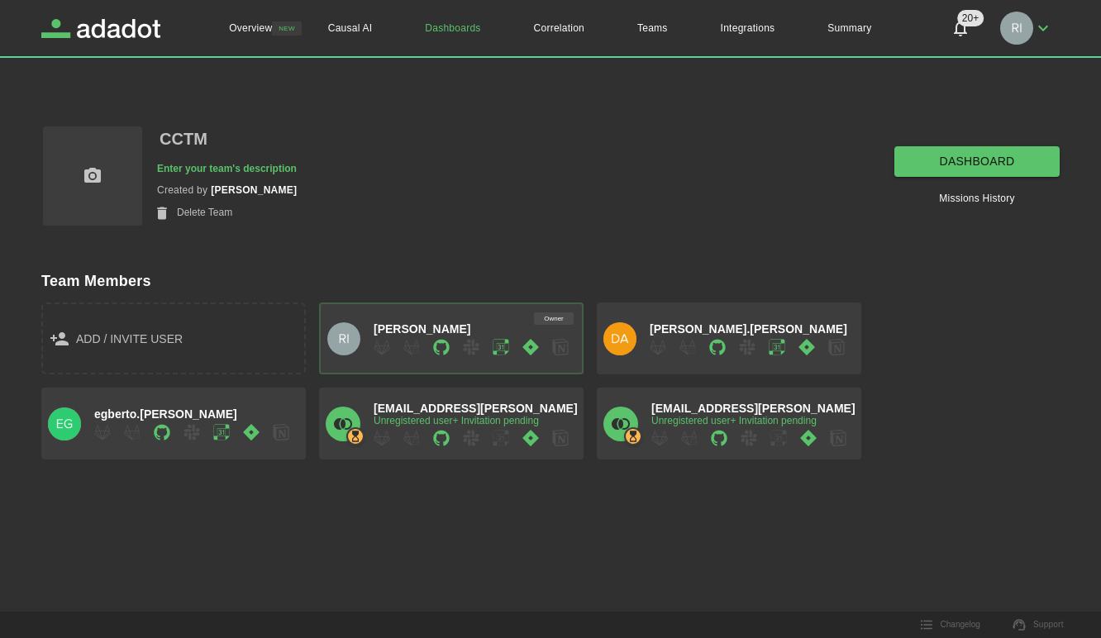
click at [984, 161] on link "dashboard" at bounding box center [976, 161] width 165 height 31
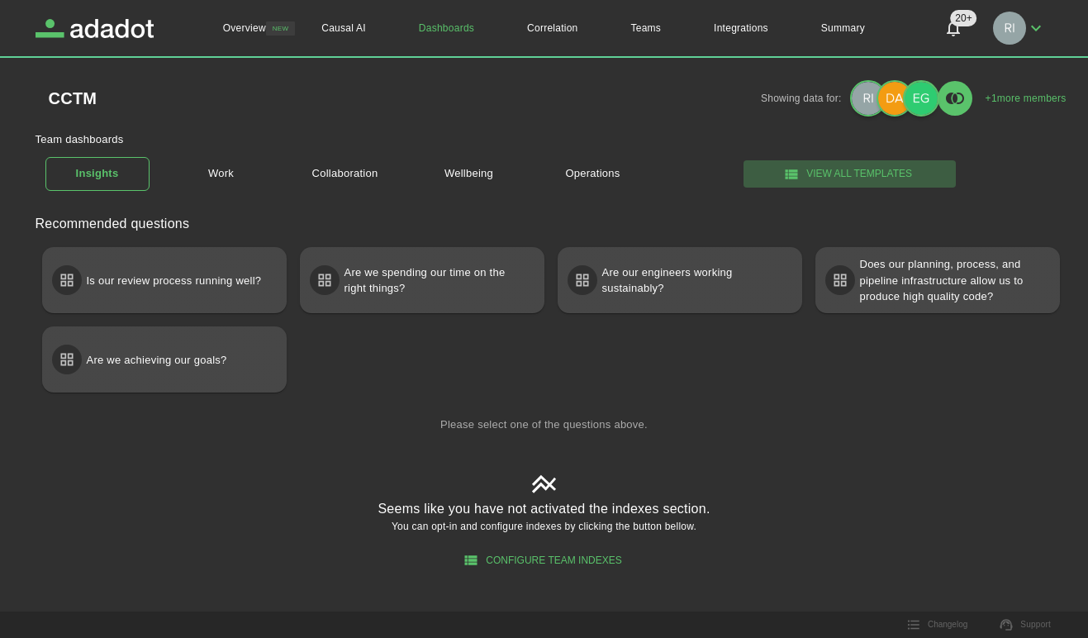
click at [863, 171] on button "View all templates" at bounding box center [850, 173] width 212 height 27
click at [360, 171] on link "Collaboration" at bounding box center [345, 173] width 104 height 29
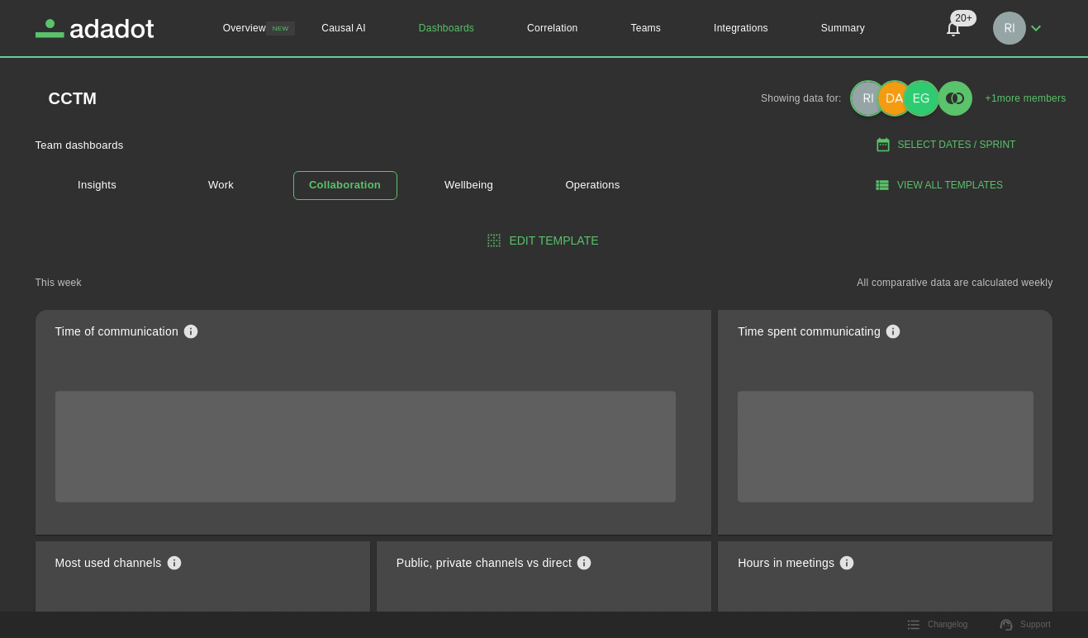
click at [956, 142] on button "Select Dates / Sprint" at bounding box center [947, 144] width 212 height 27
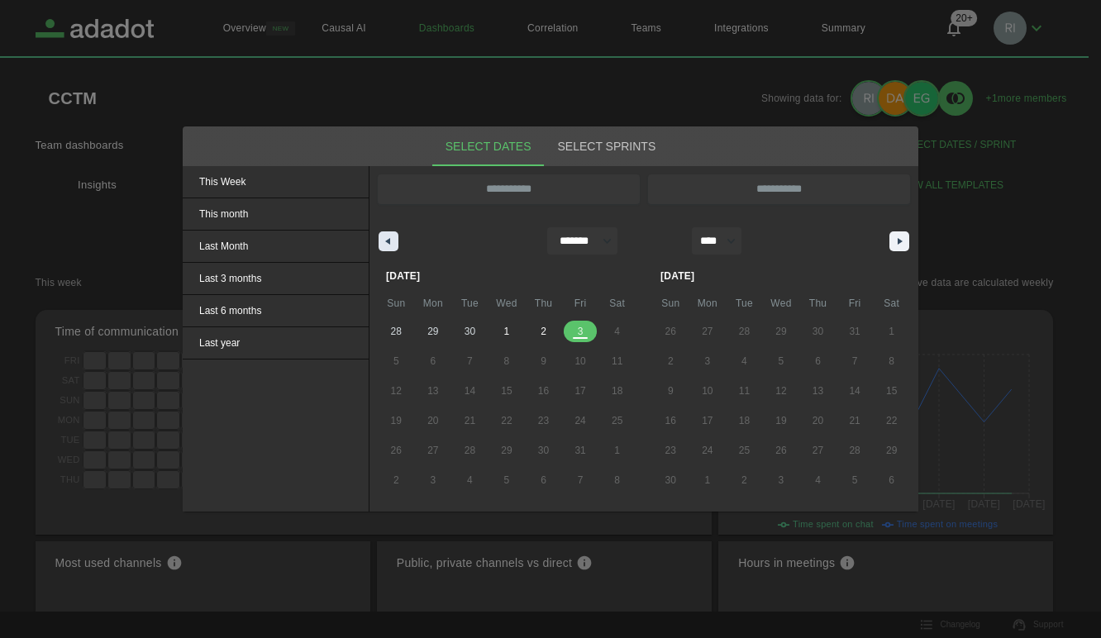
click at [391, 236] on button "button" at bounding box center [388, 241] width 20 height 20
select select "*"
click at [469, 419] on span "23" at bounding box center [469, 421] width 11 height 30
type input "**********"
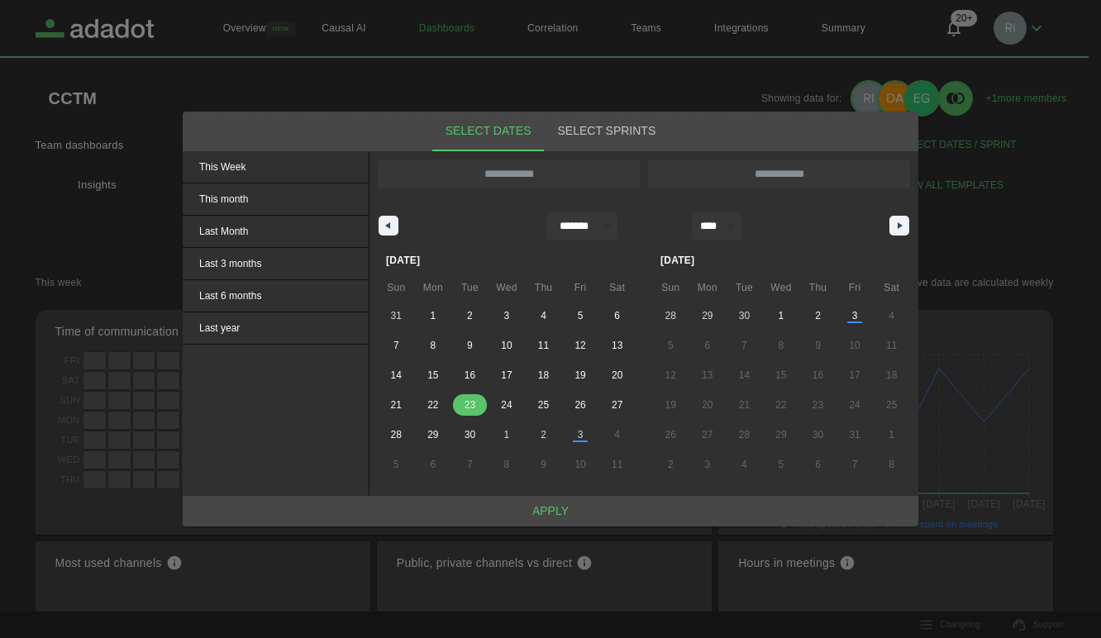
click at [473, 408] on span "23" at bounding box center [469, 405] width 11 height 30
click at [540, 506] on button "Apply" at bounding box center [550, 511] width 735 height 31
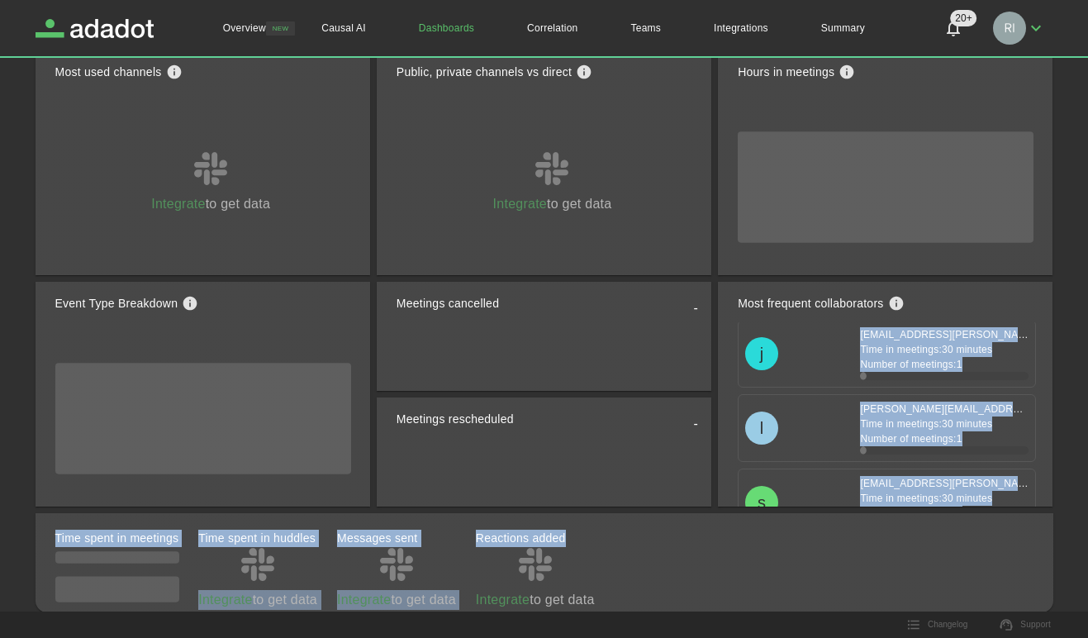
scroll to position [850, 0]
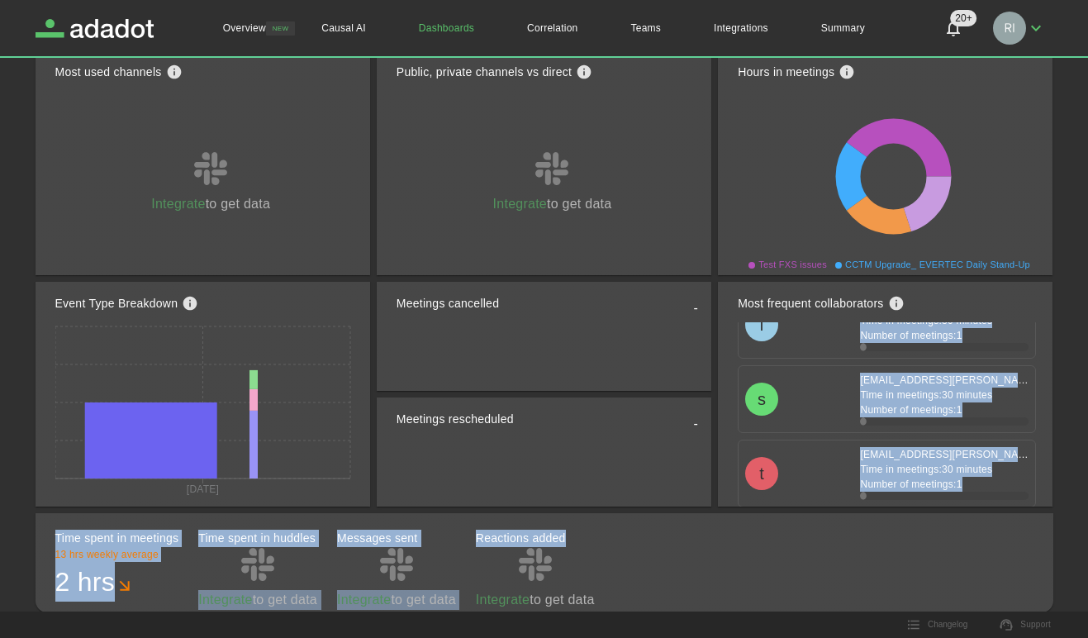
drag, startPoint x: 850, startPoint y: 334, endPoint x: 888, endPoint y: 508, distance: 178.6
click at [888, 508] on div "Time of communication Tue 0 0 0 0 0 0 0 0 0 0 0 0 0 0 0 0 0 0 0 0 0 0 0 0 Time …" at bounding box center [545, 215] width 1018 height 793
drag, startPoint x: 888, startPoint y: 508, endPoint x: 859, endPoint y: 387, distance: 124.9
click at [860, 388] on p "Time in meetings: 30 minutes" at bounding box center [944, 395] width 169 height 15
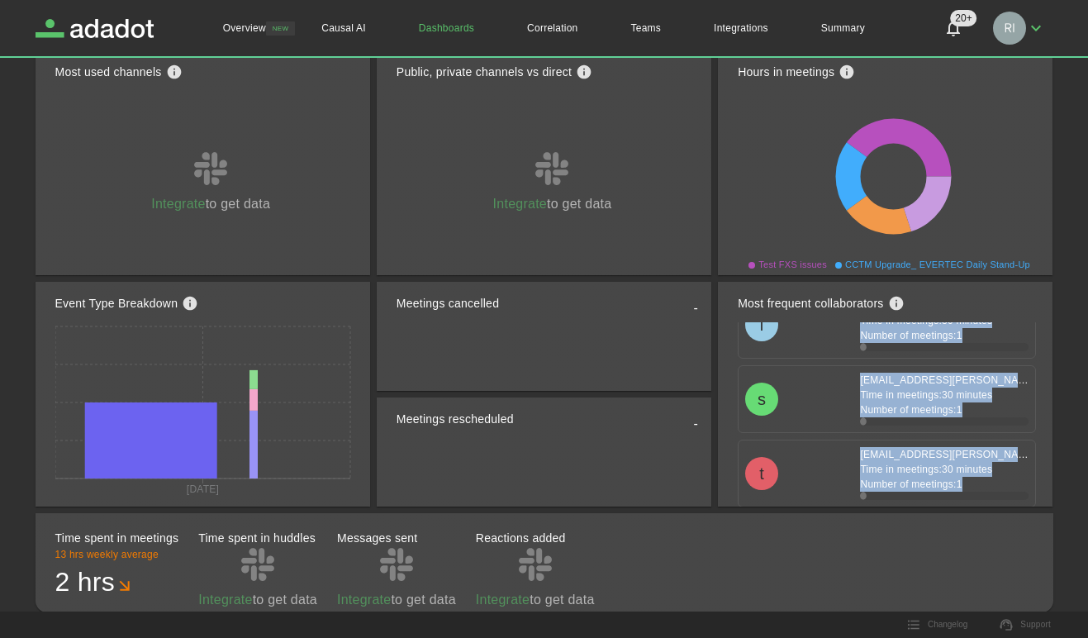
drag, startPoint x: 848, startPoint y: 334, endPoint x: 904, endPoint y: 497, distance: 173.0
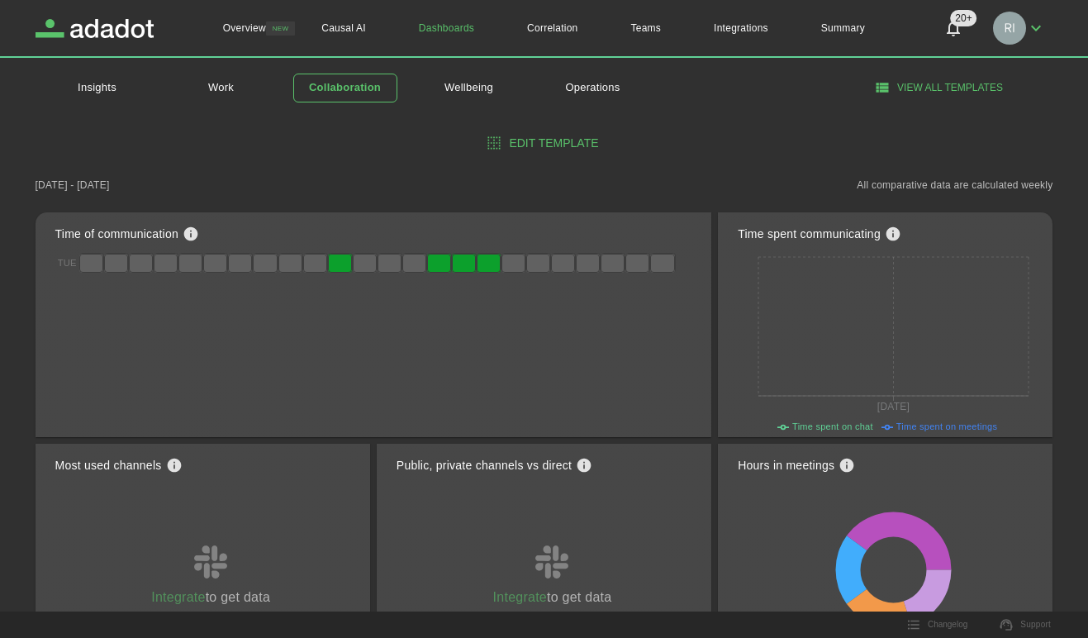
scroll to position [52, 0]
